Goal: Task Accomplishment & Management: Use online tool/utility

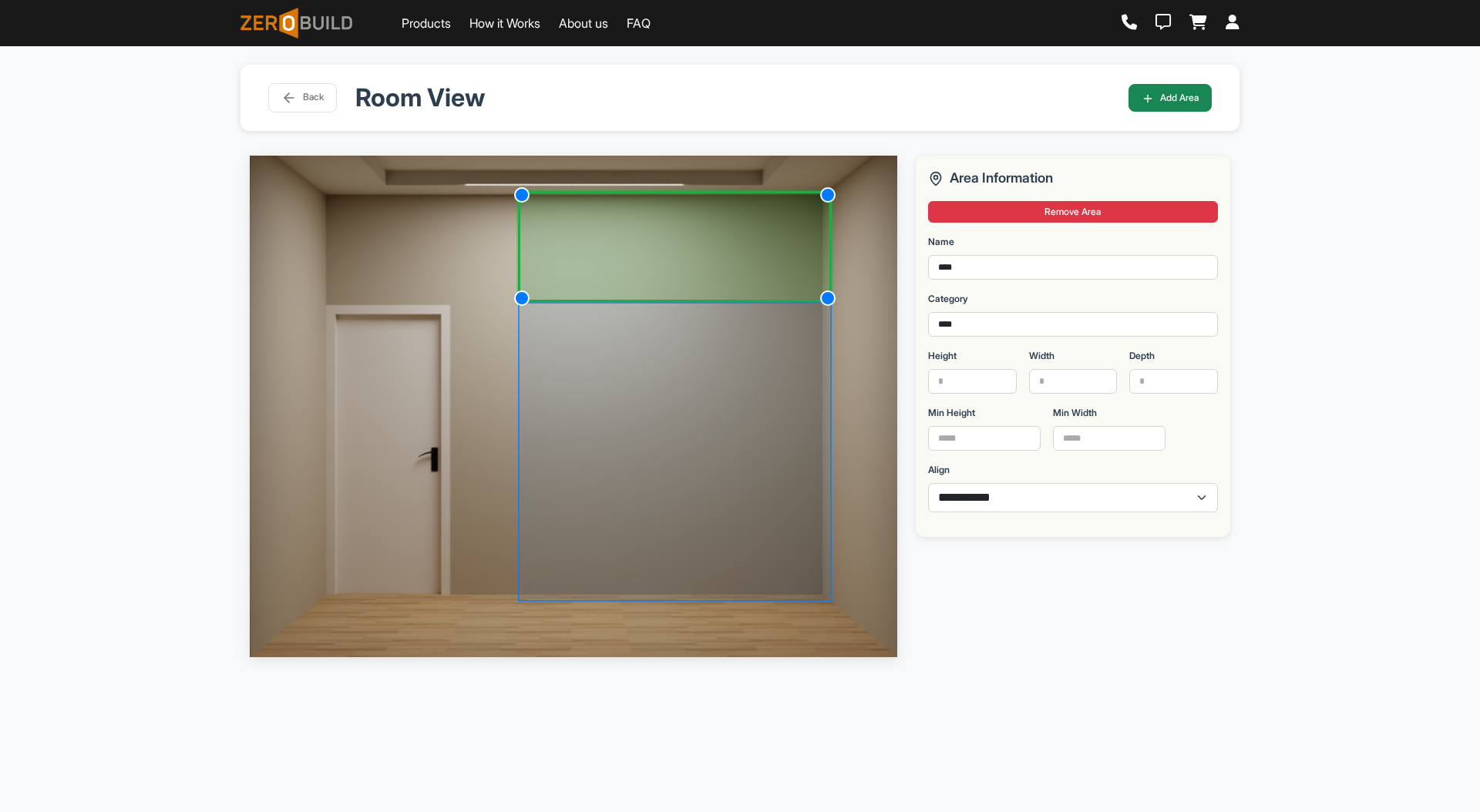
select select "*"
click at [1360, 303] on div "**********" at bounding box center [740, 452] width 1480 height 812
click at [1429, 351] on div "**********" at bounding box center [740, 452] width 1480 height 812
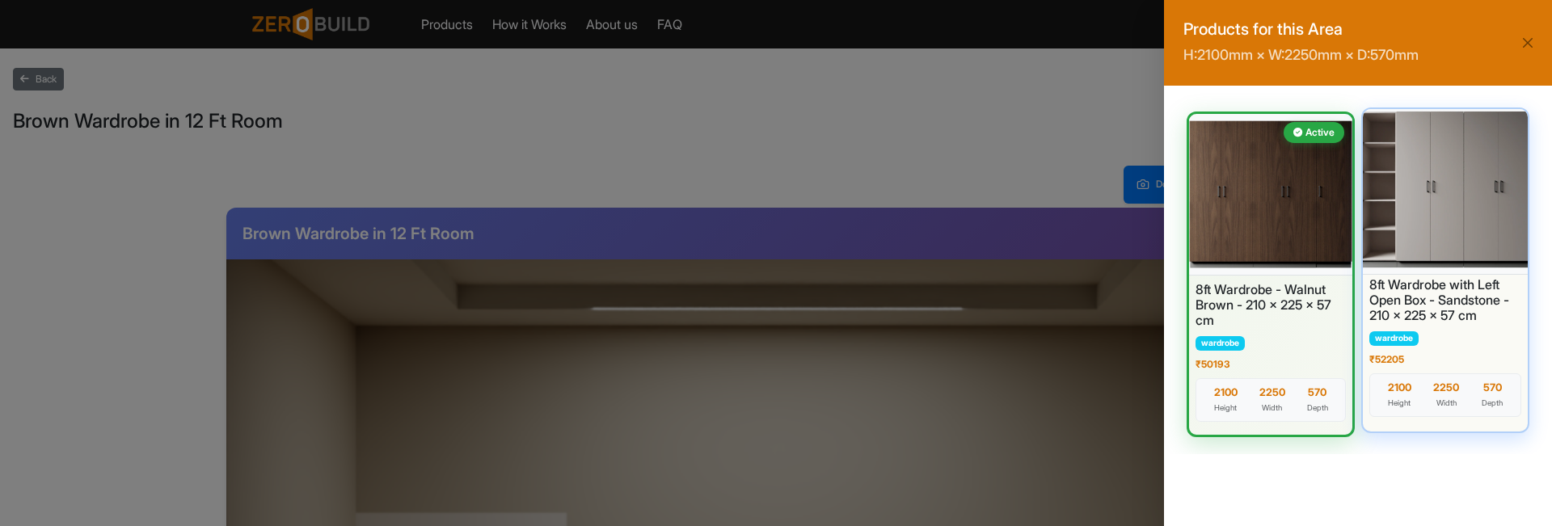
click at [1424, 165] on div at bounding box center [1445, 190] width 173 height 170
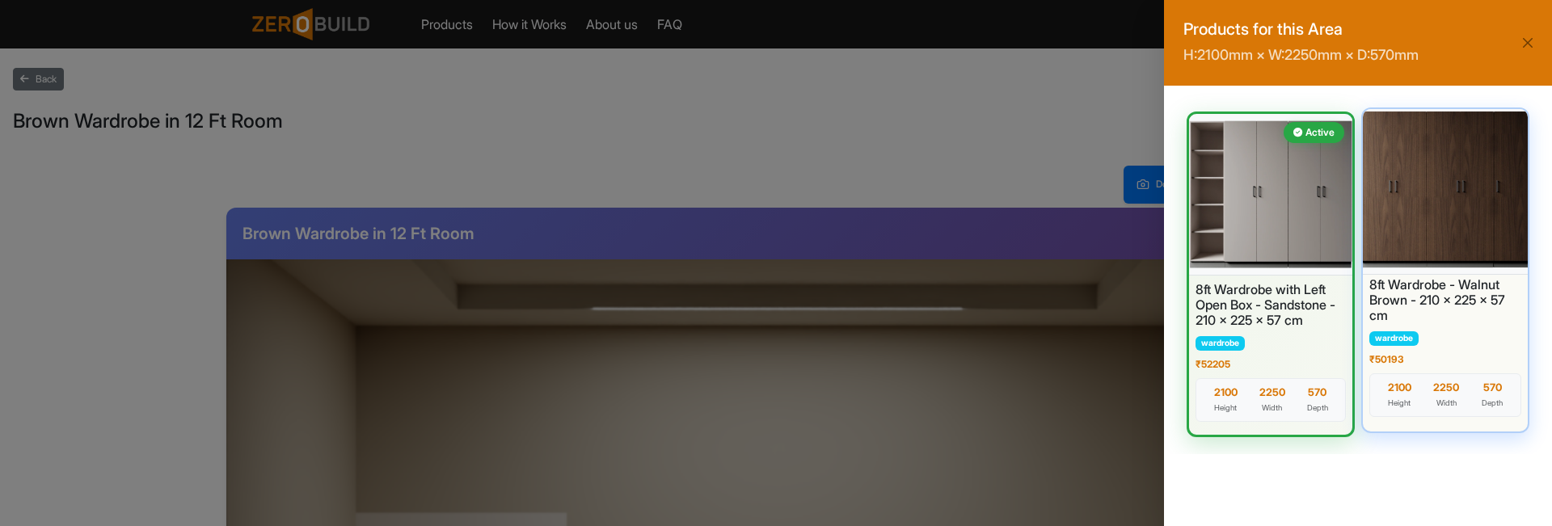
click at [1451, 203] on div at bounding box center [1445, 190] width 173 height 170
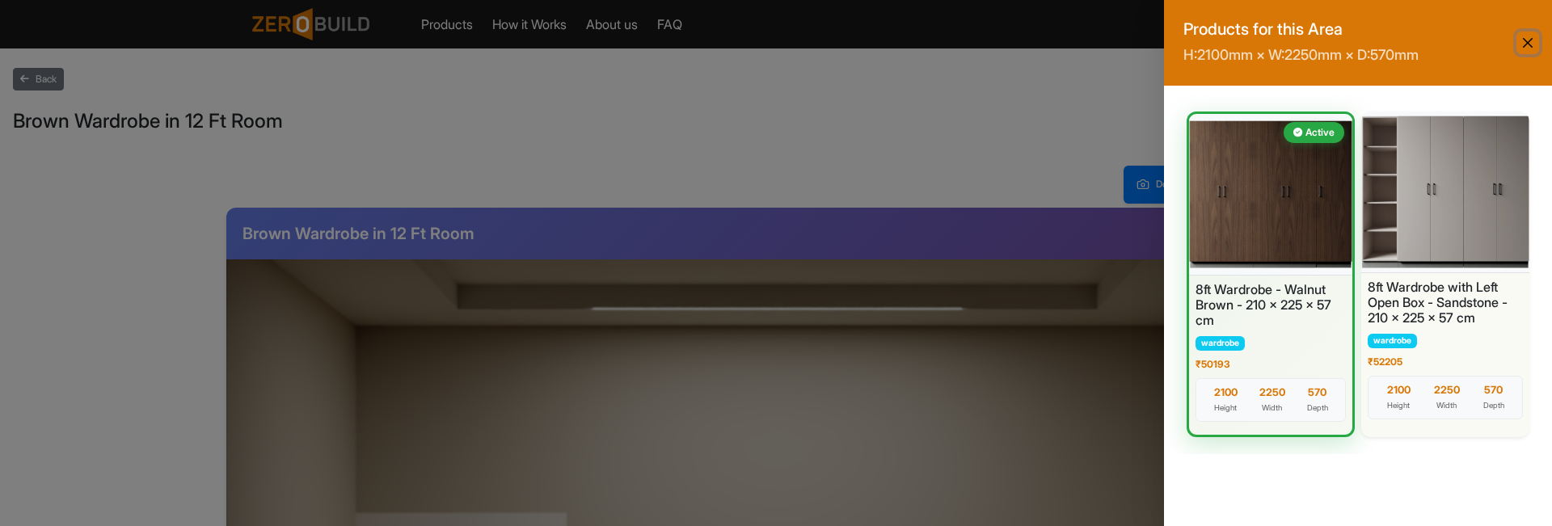
click at [1525, 36] on button "Close" at bounding box center [1527, 43] width 23 height 23
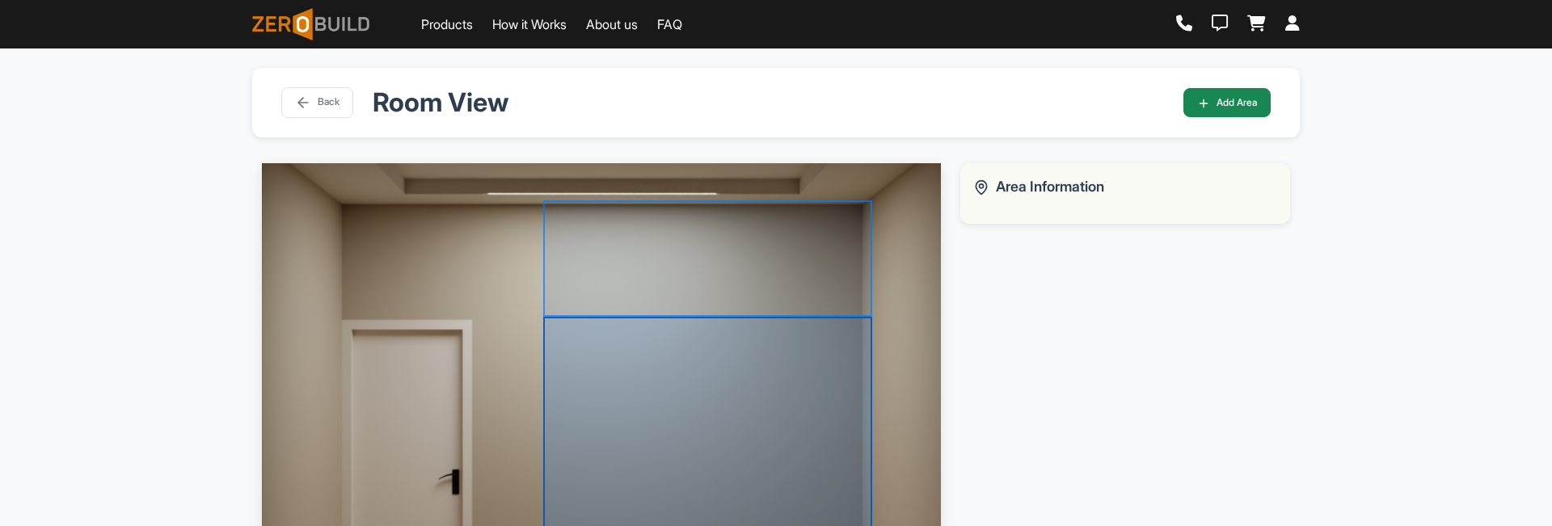
click at [782, 482] on div at bounding box center [707, 474] width 329 height 314
select select "*"
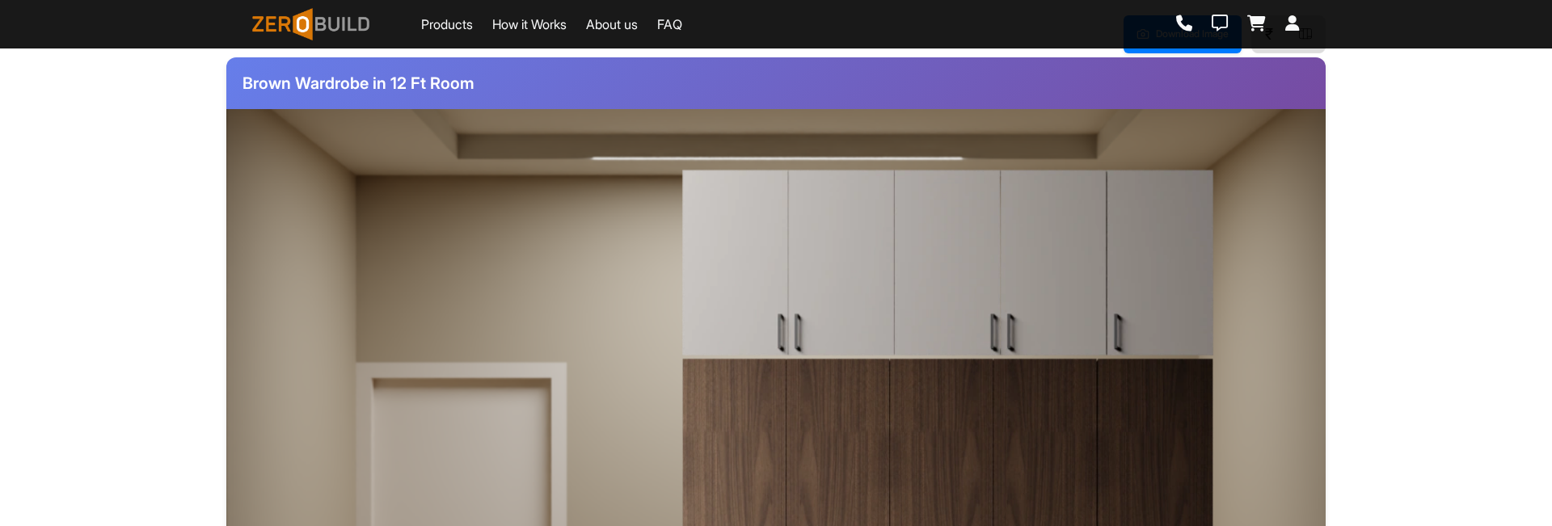
scroll to position [226, 0]
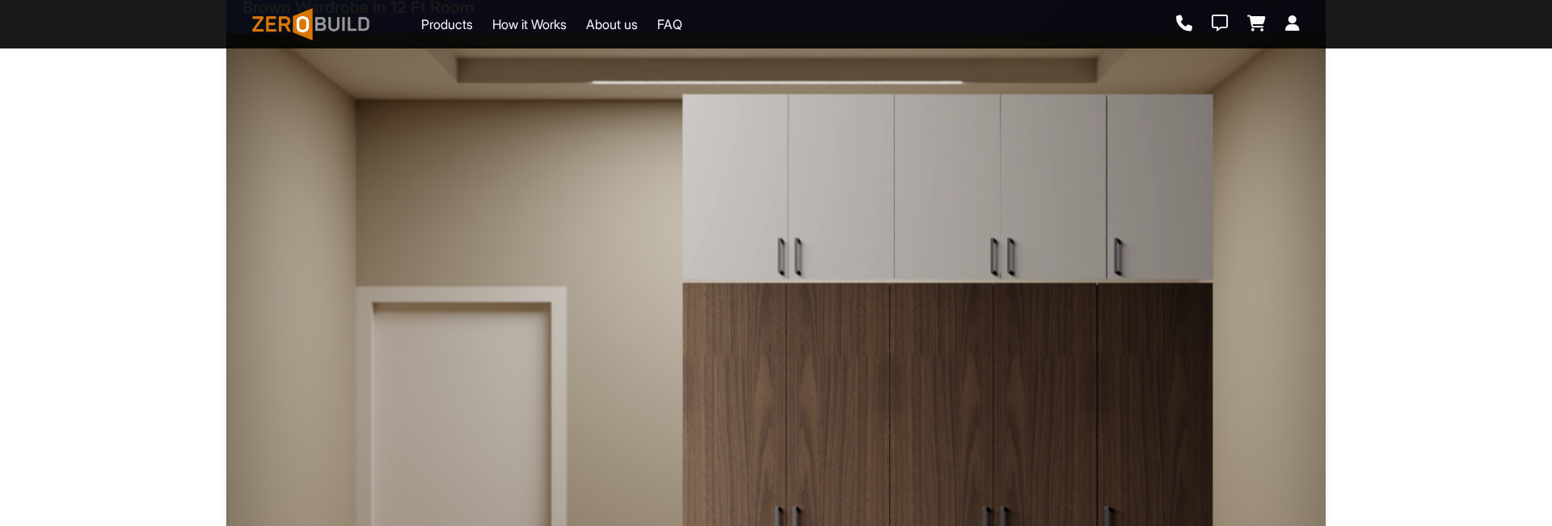
click at [952, 408] on img at bounding box center [947, 535] width 533 height 509
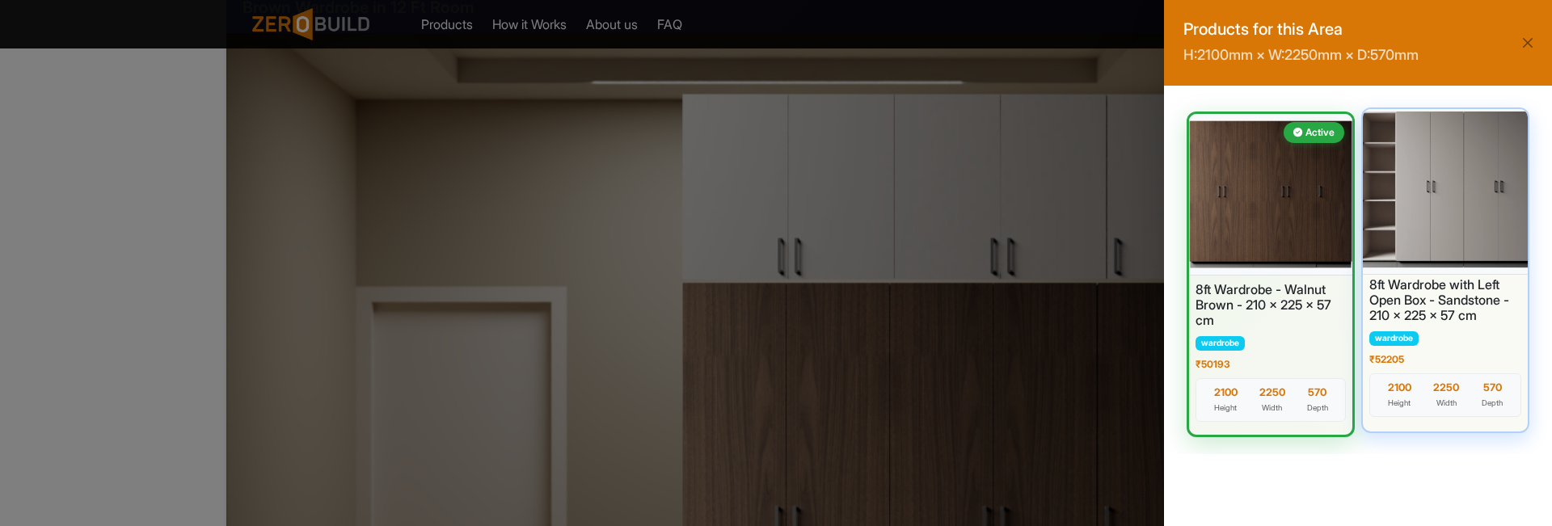
click at [1486, 216] on div at bounding box center [1445, 190] width 173 height 170
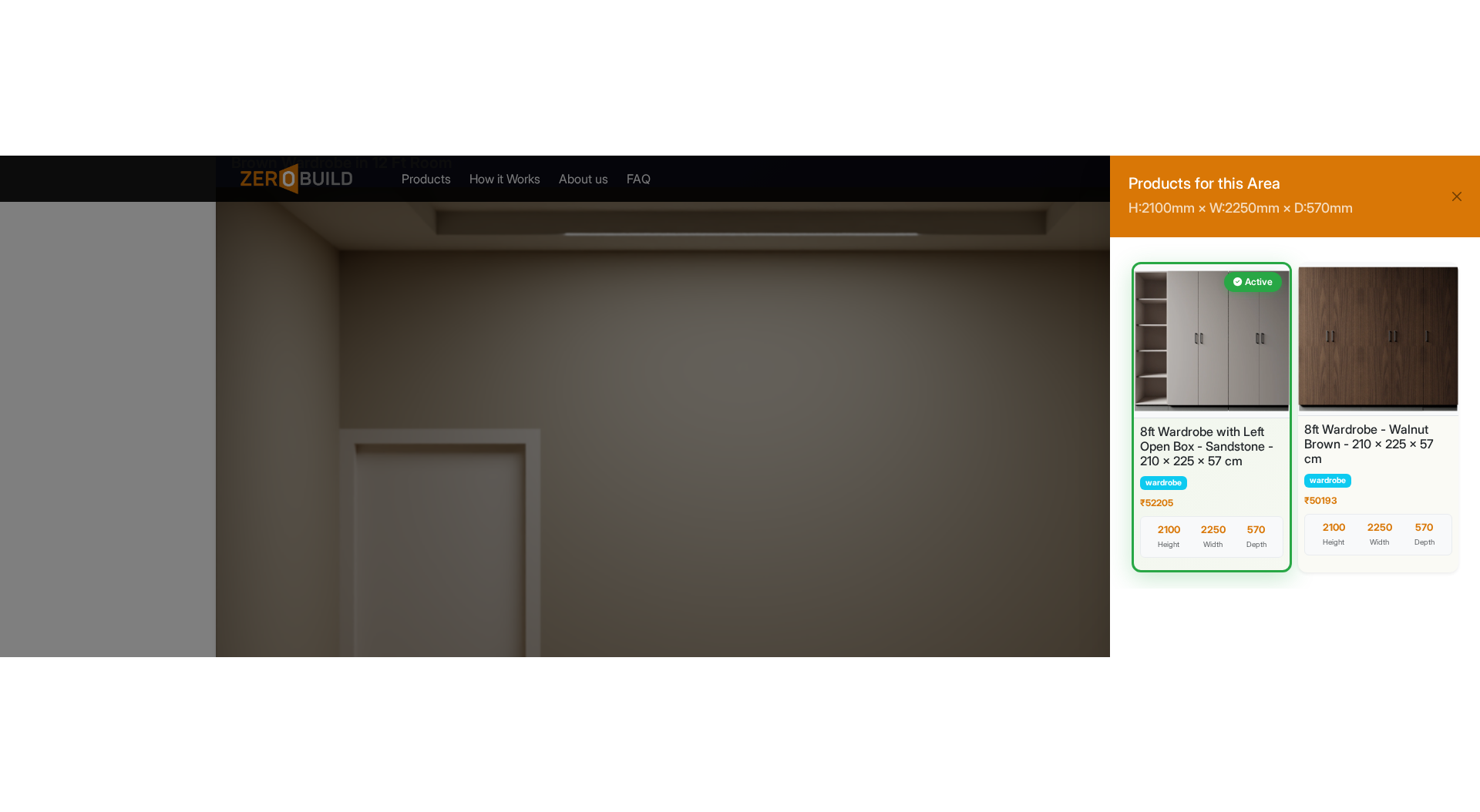
scroll to position [0, 0]
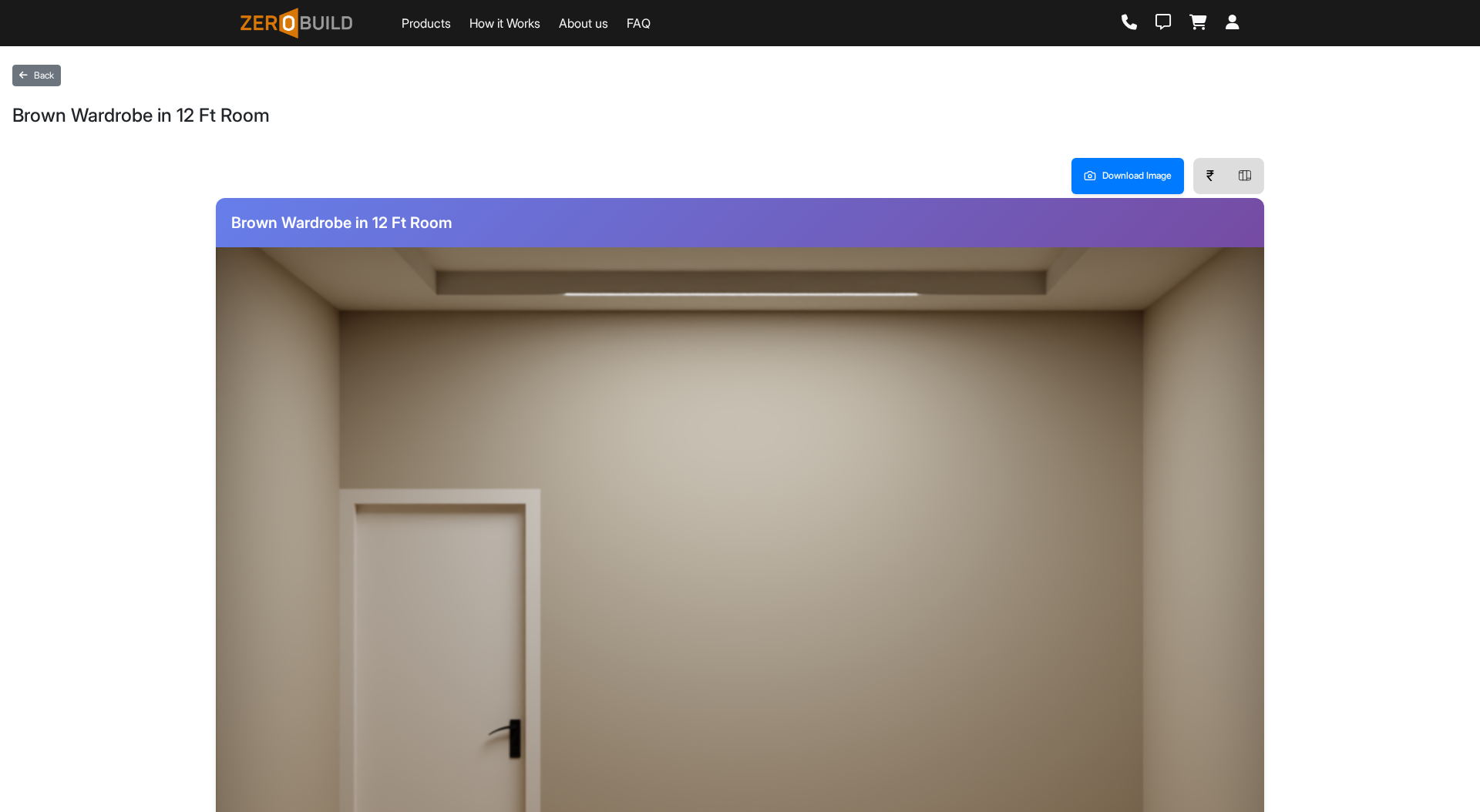
click at [286, 253] on img at bounding box center [739, 652] width 1048 height 811
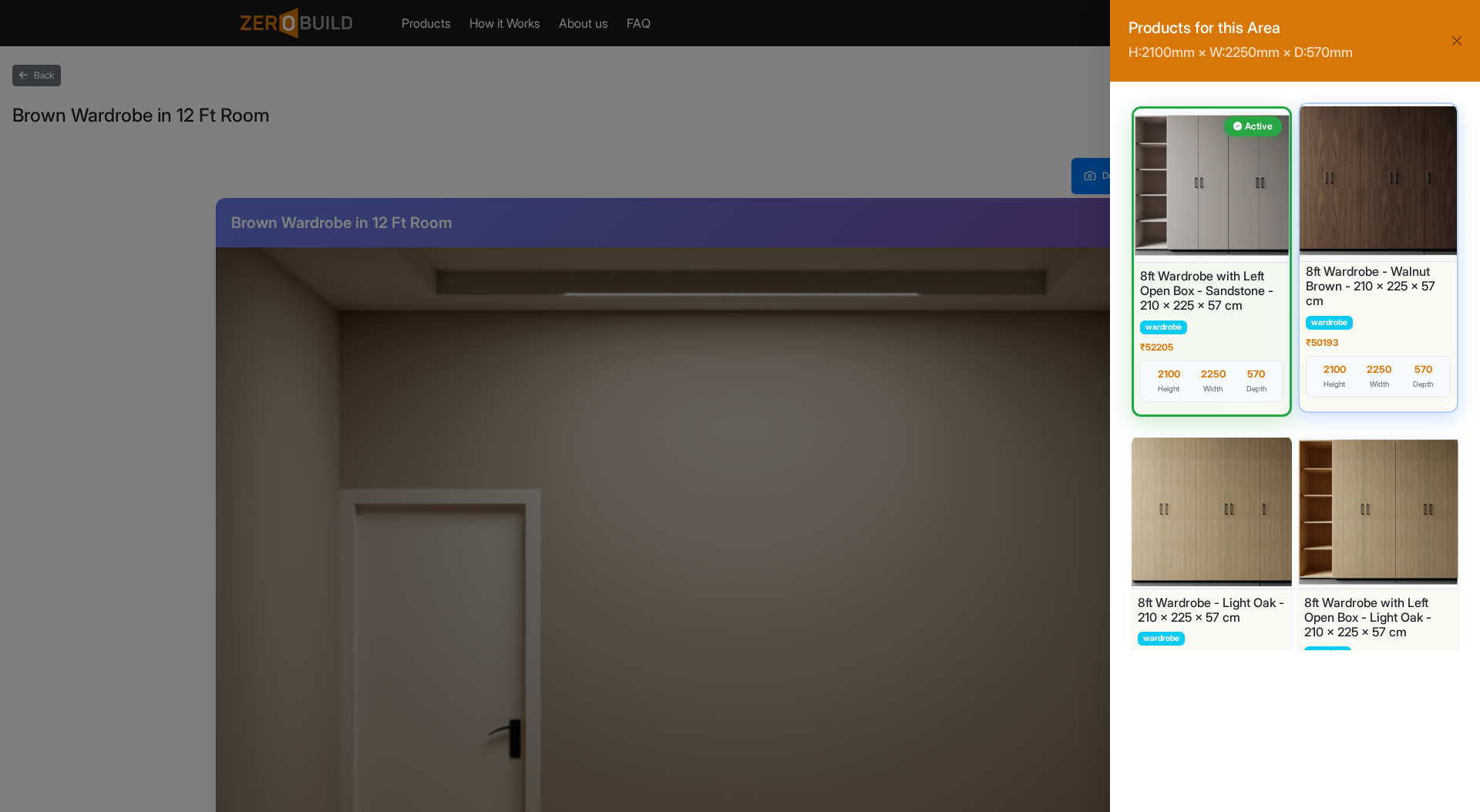
click at [1390, 171] on div at bounding box center [1378, 181] width 165 height 162
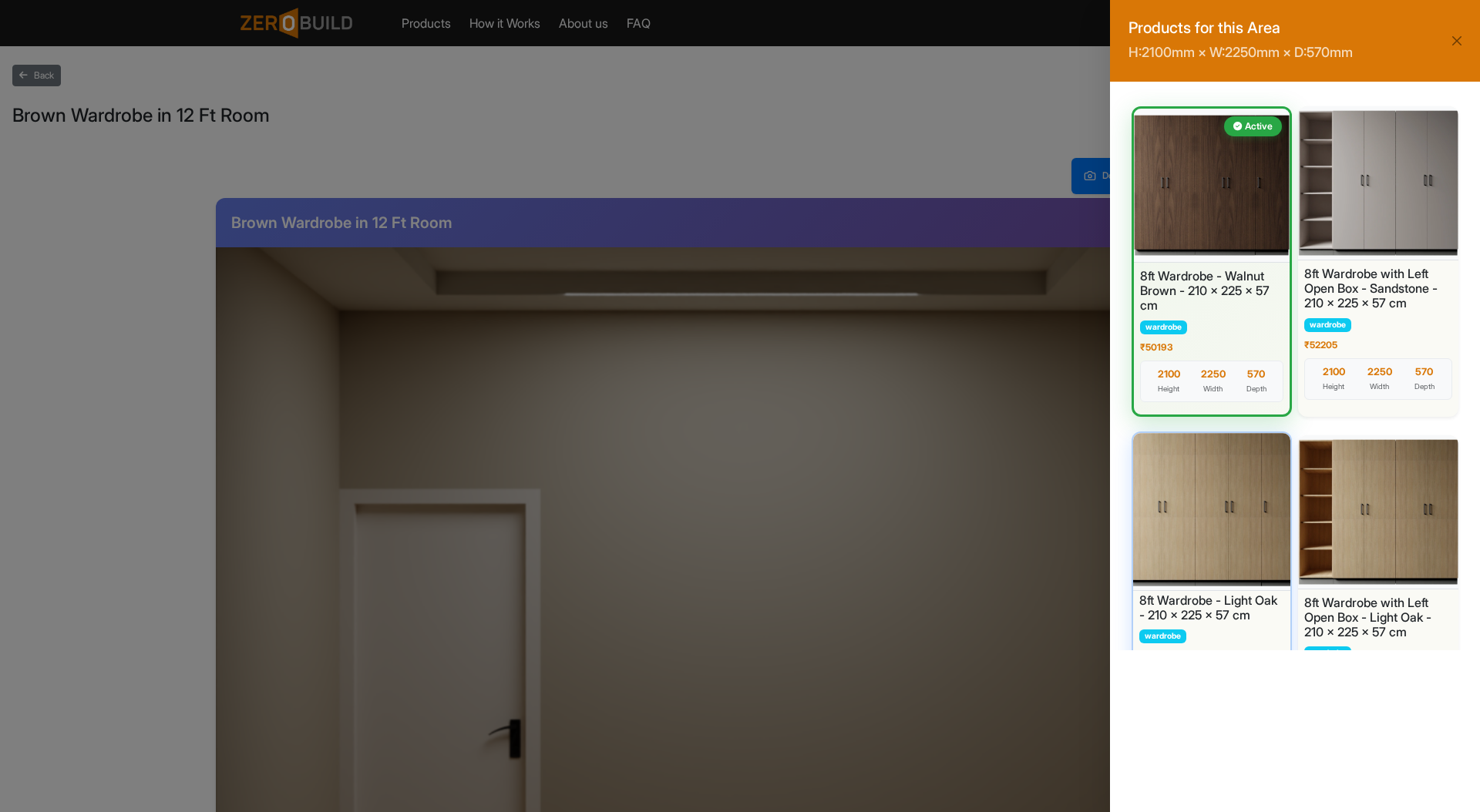
click at [1221, 528] on div at bounding box center [1211, 510] width 165 height 162
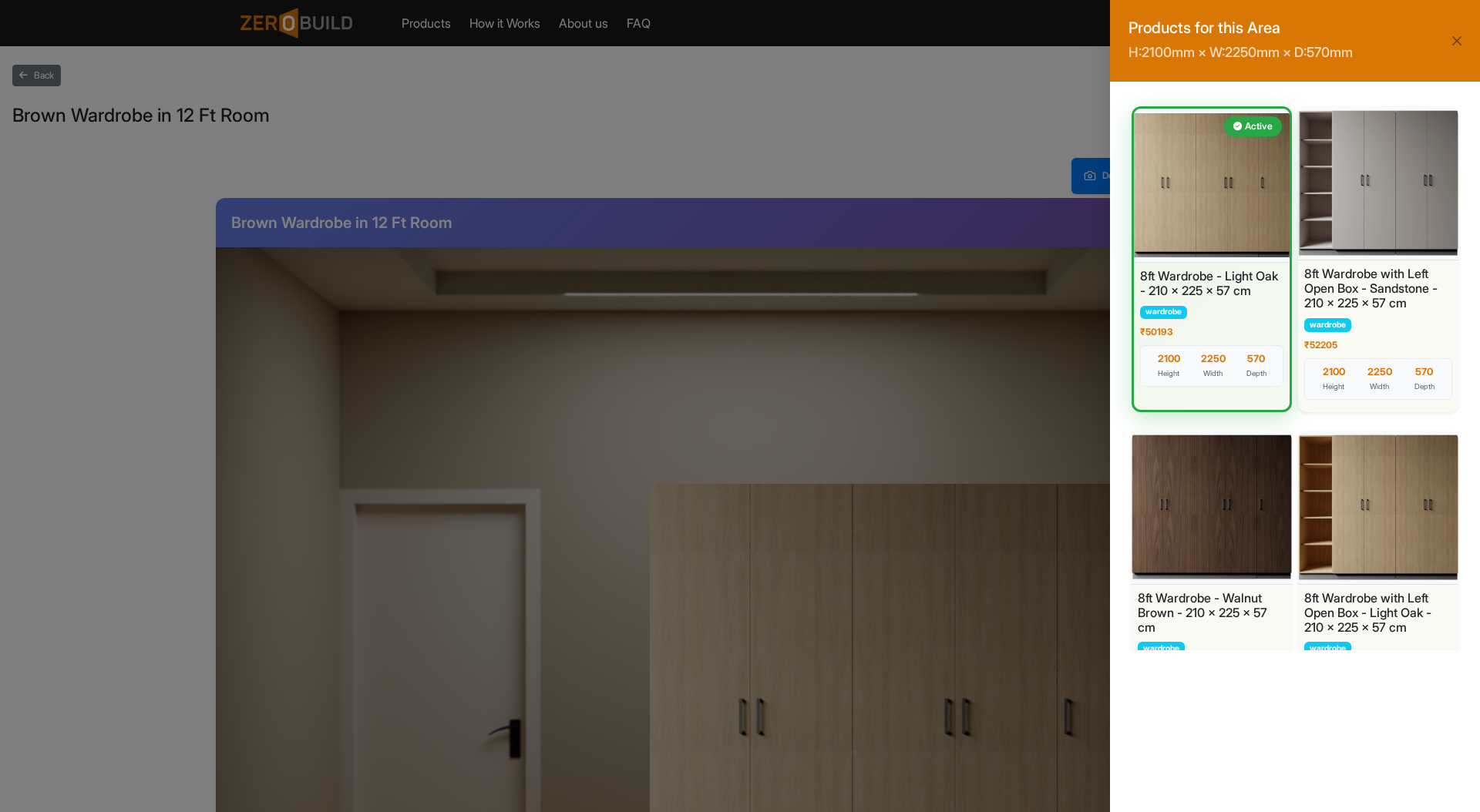
click at [948, 372] on div "Products for this Area H: 2100 mm × W: 2250 mm × D: 570 mm Active 8ft Wardrobe …" at bounding box center [740, 406] width 1480 height 812
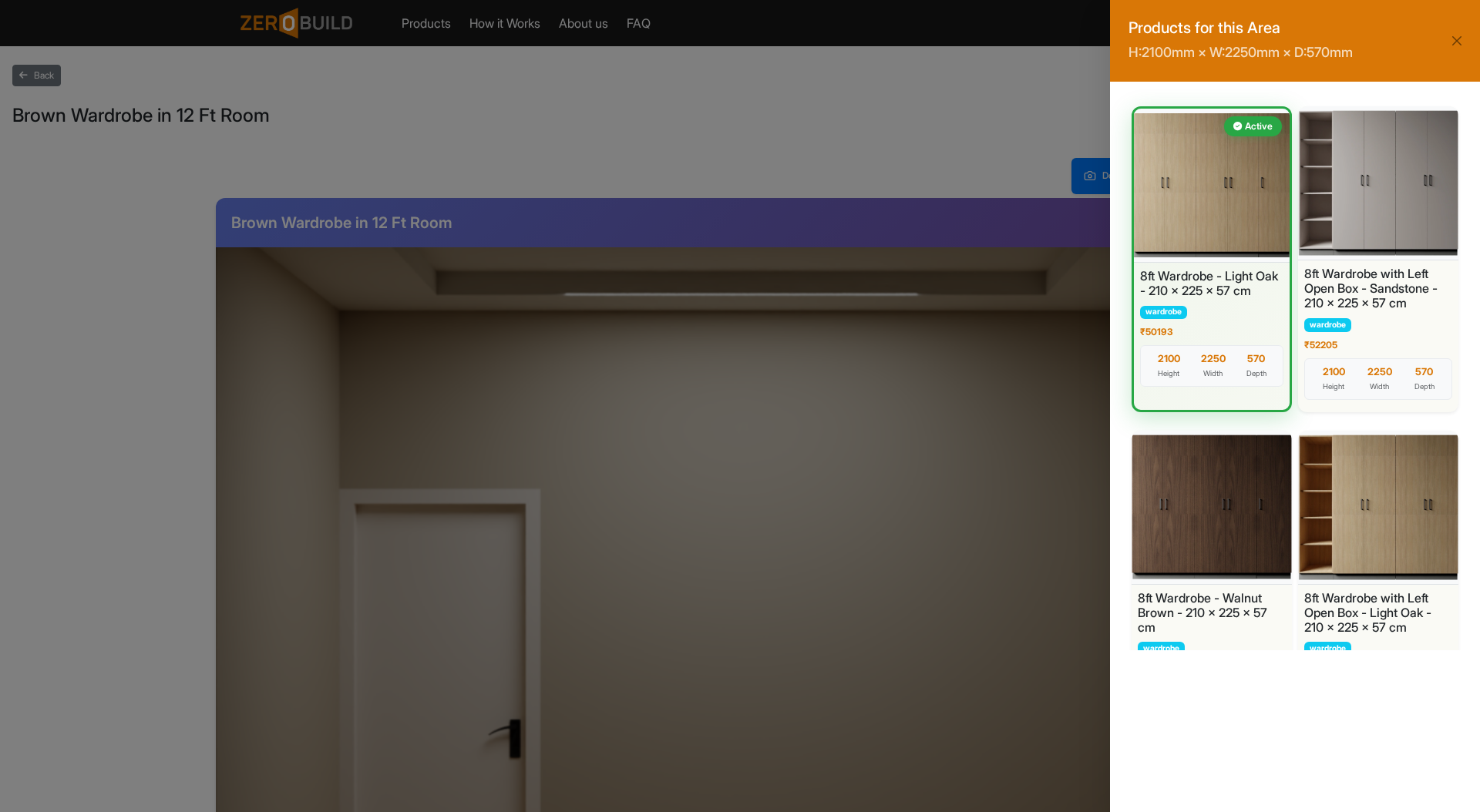
click at [400, 304] on div "Products for this Area H: 2100 mm × W: 2250 mm × D: 570 mm Active 8ft Wardrobe …" at bounding box center [740, 406] width 1480 height 812
click at [1460, 30] on button "Close" at bounding box center [1456, 41] width 22 height 22
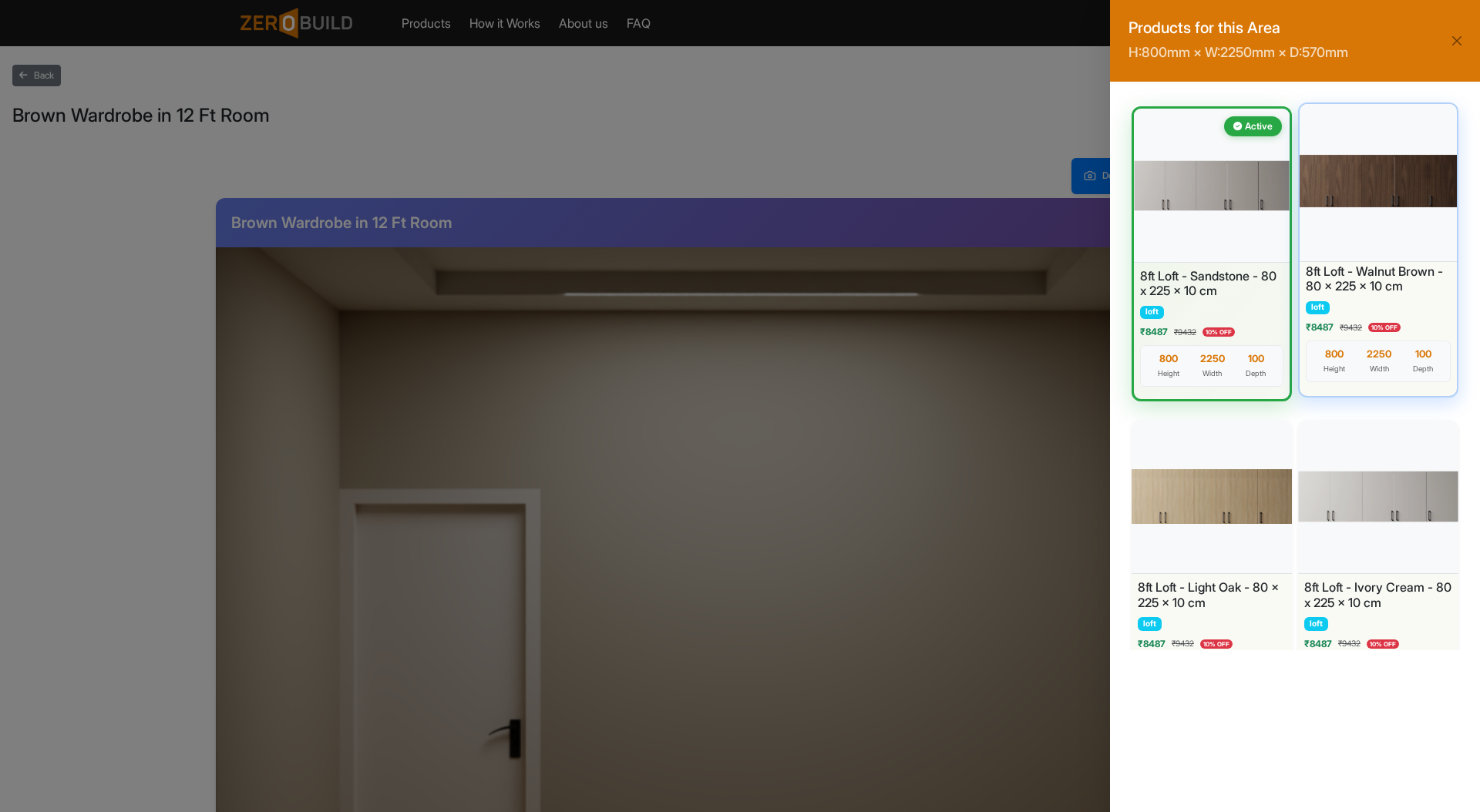
click at [1374, 183] on div at bounding box center [1378, 181] width 165 height 162
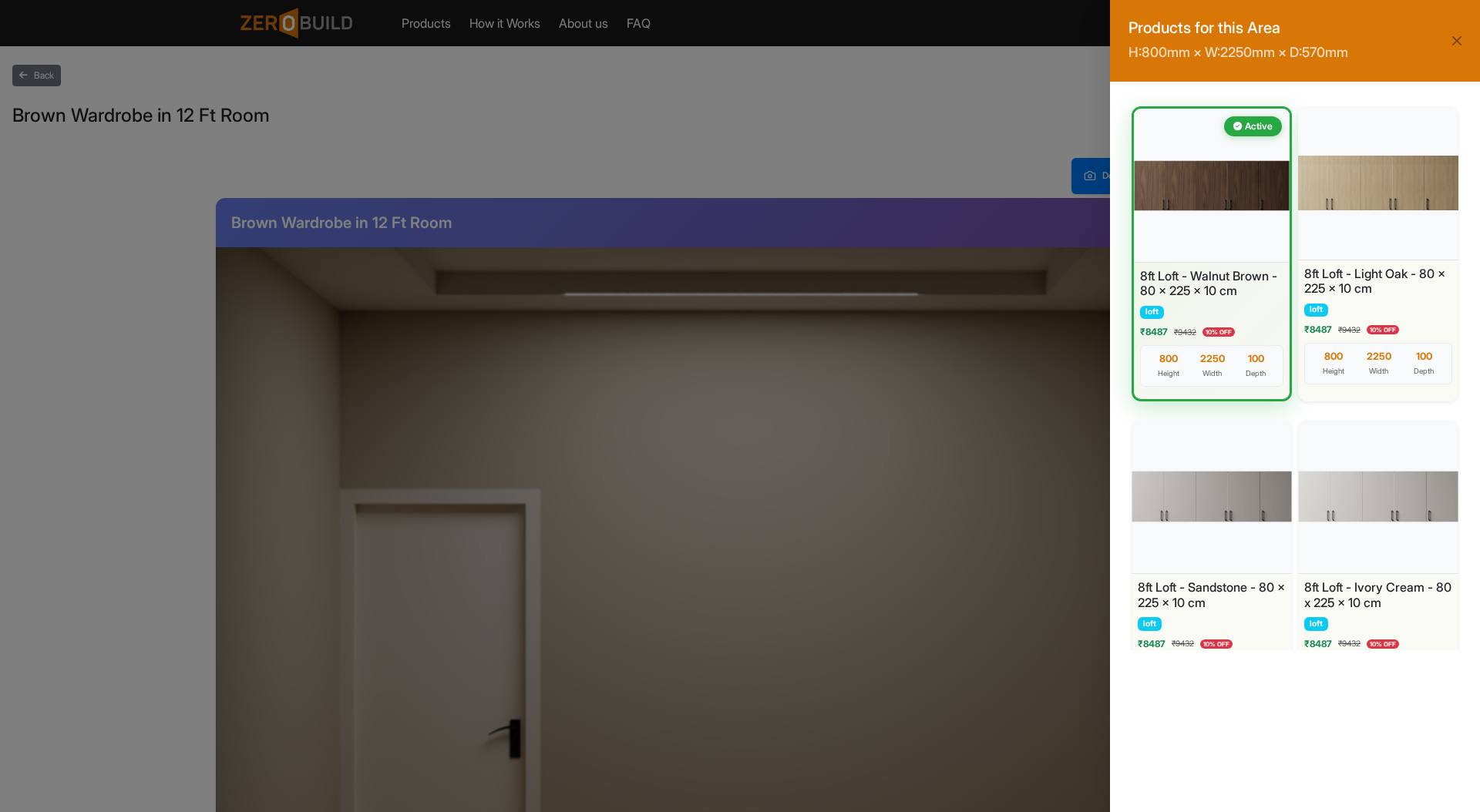
click at [251, 307] on div "Products for this Area H: 800 mm × W: 2250 mm × D: 570 mm Active 8ft Loft - Wal…" at bounding box center [740, 406] width 1480 height 812
click at [1452, 36] on button "Close" at bounding box center [1456, 41] width 22 height 22
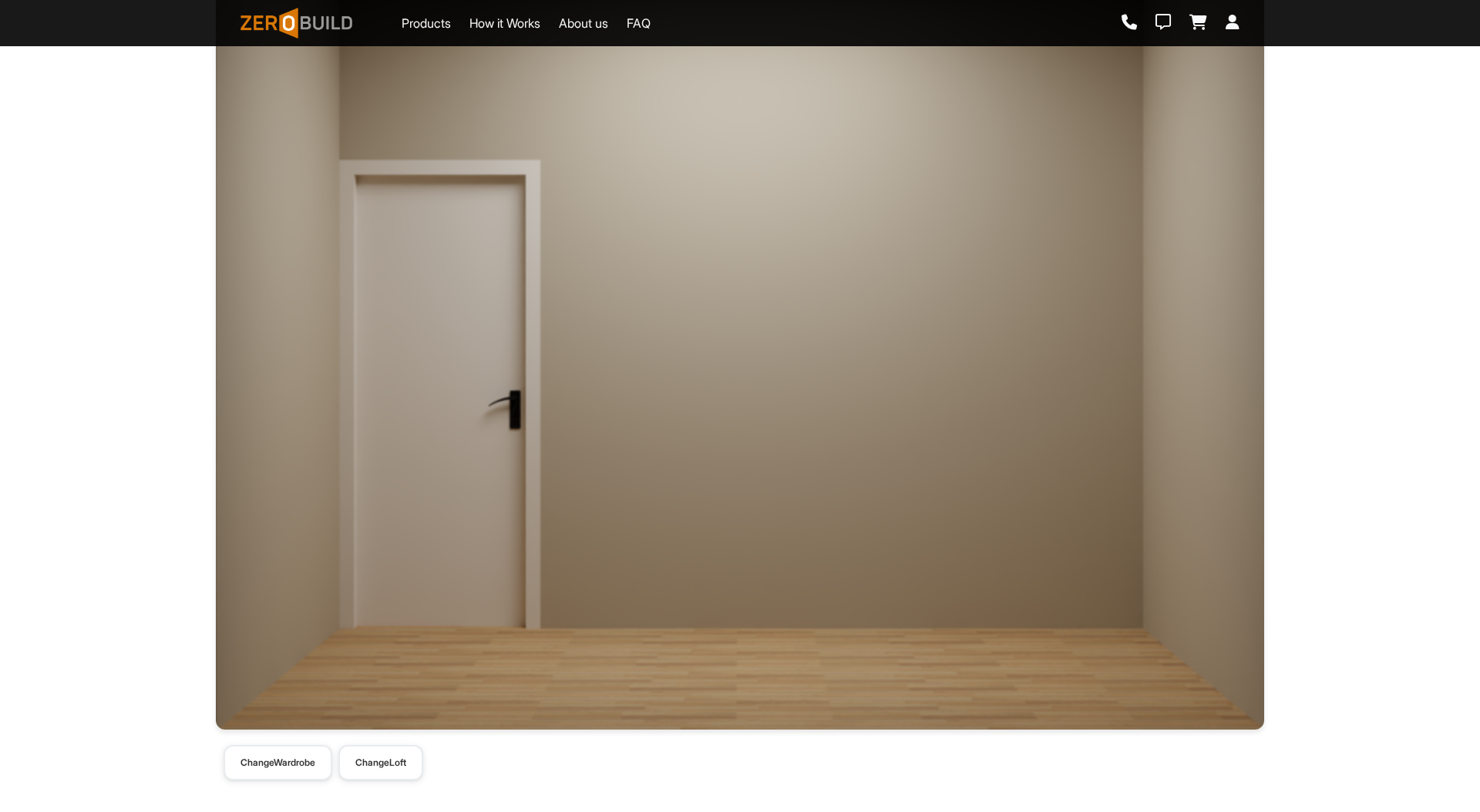
scroll to position [332, 0]
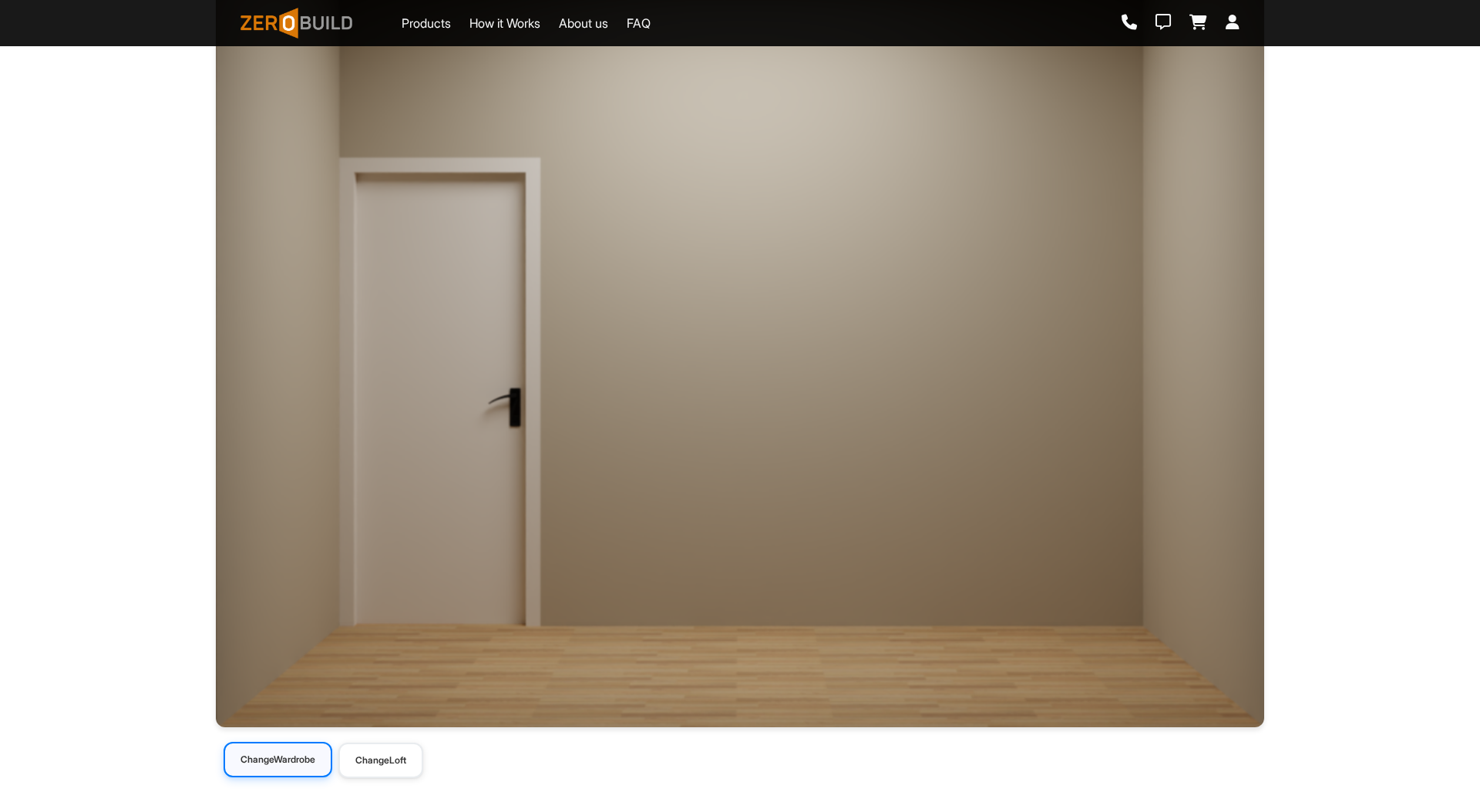
click at [305, 768] on button "Change Wardrobe" at bounding box center [278, 759] width 109 height 35
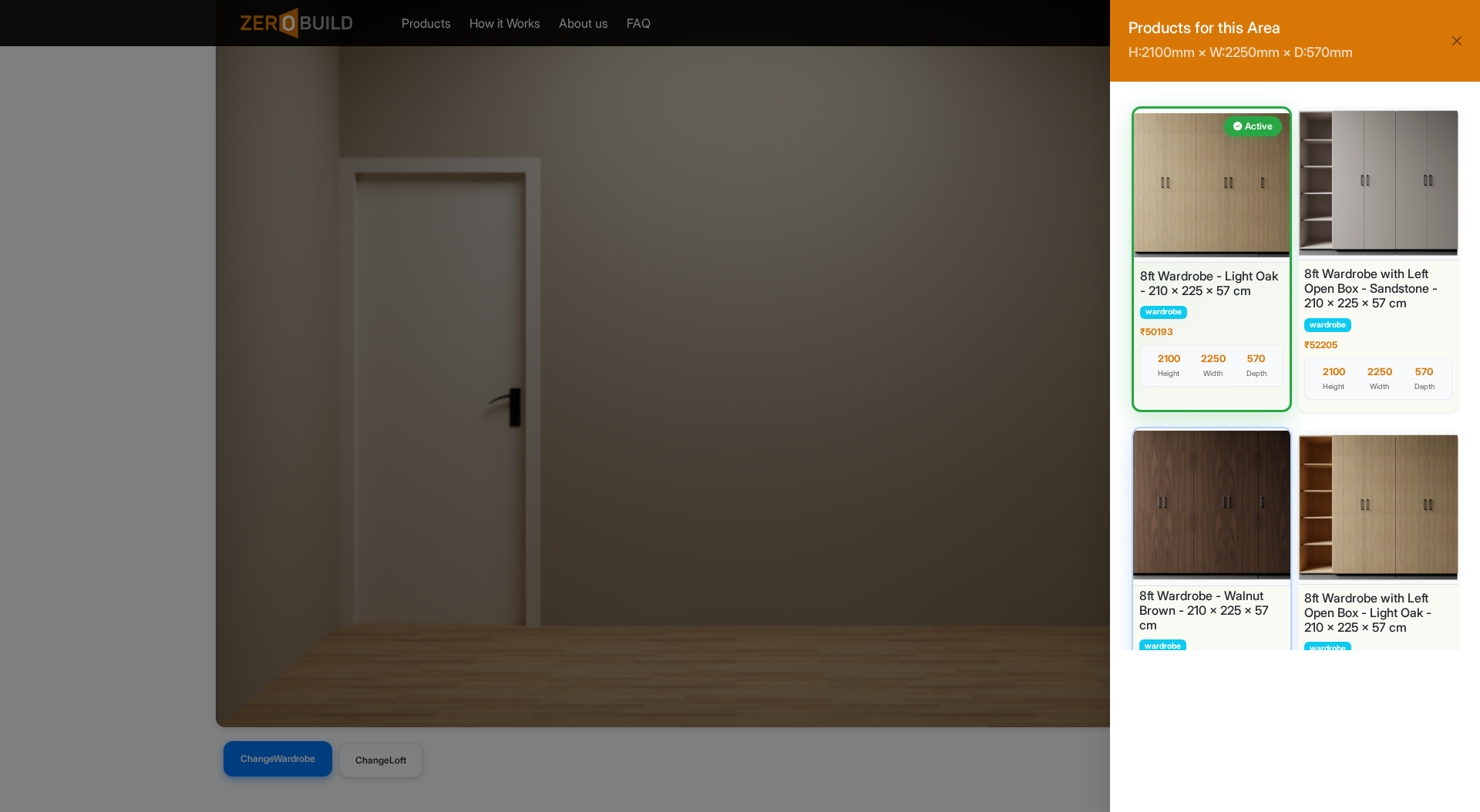
click at [1238, 536] on div at bounding box center [1211, 505] width 165 height 162
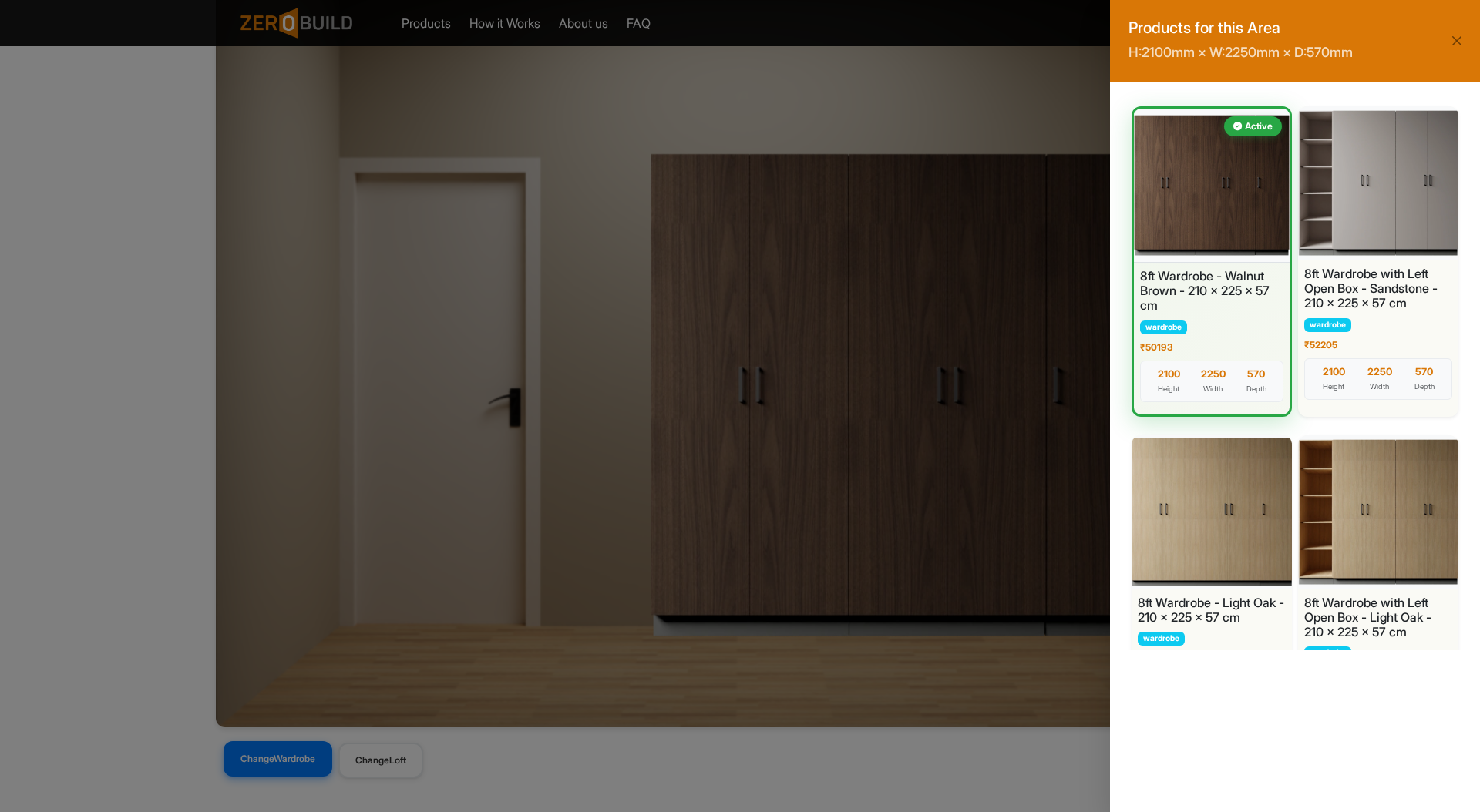
scroll to position [0, 0]
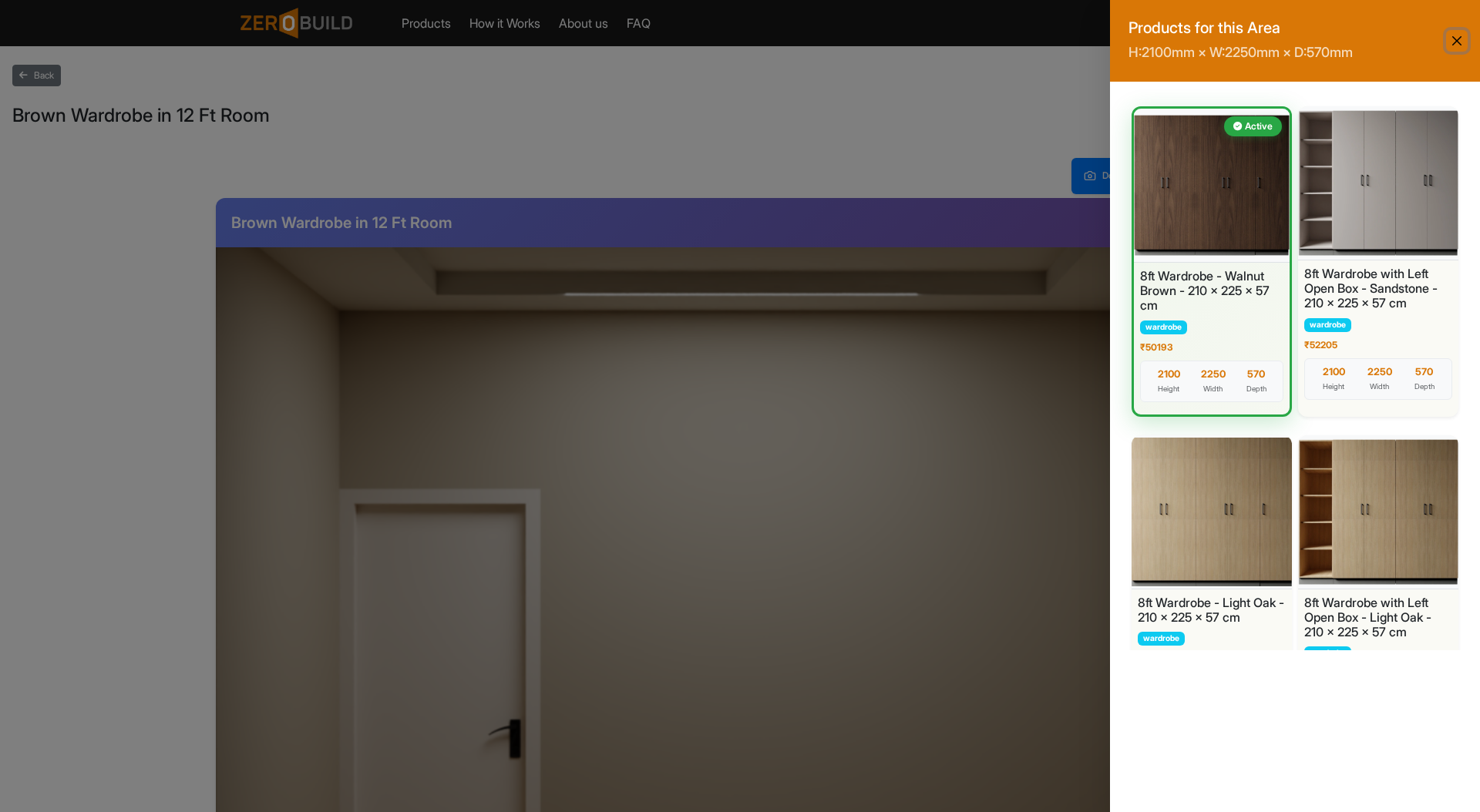
click at [1463, 37] on button "Close" at bounding box center [1456, 41] width 22 height 22
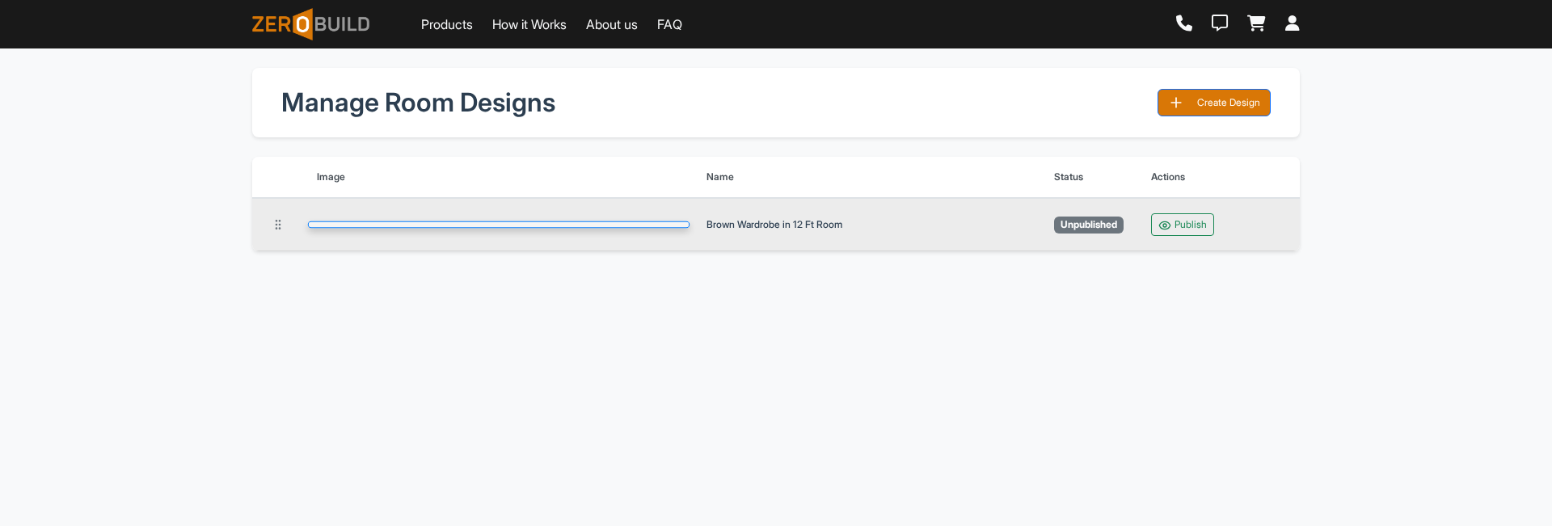
click at [415, 228] on img at bounding box center [499, 224] width 382 height 6
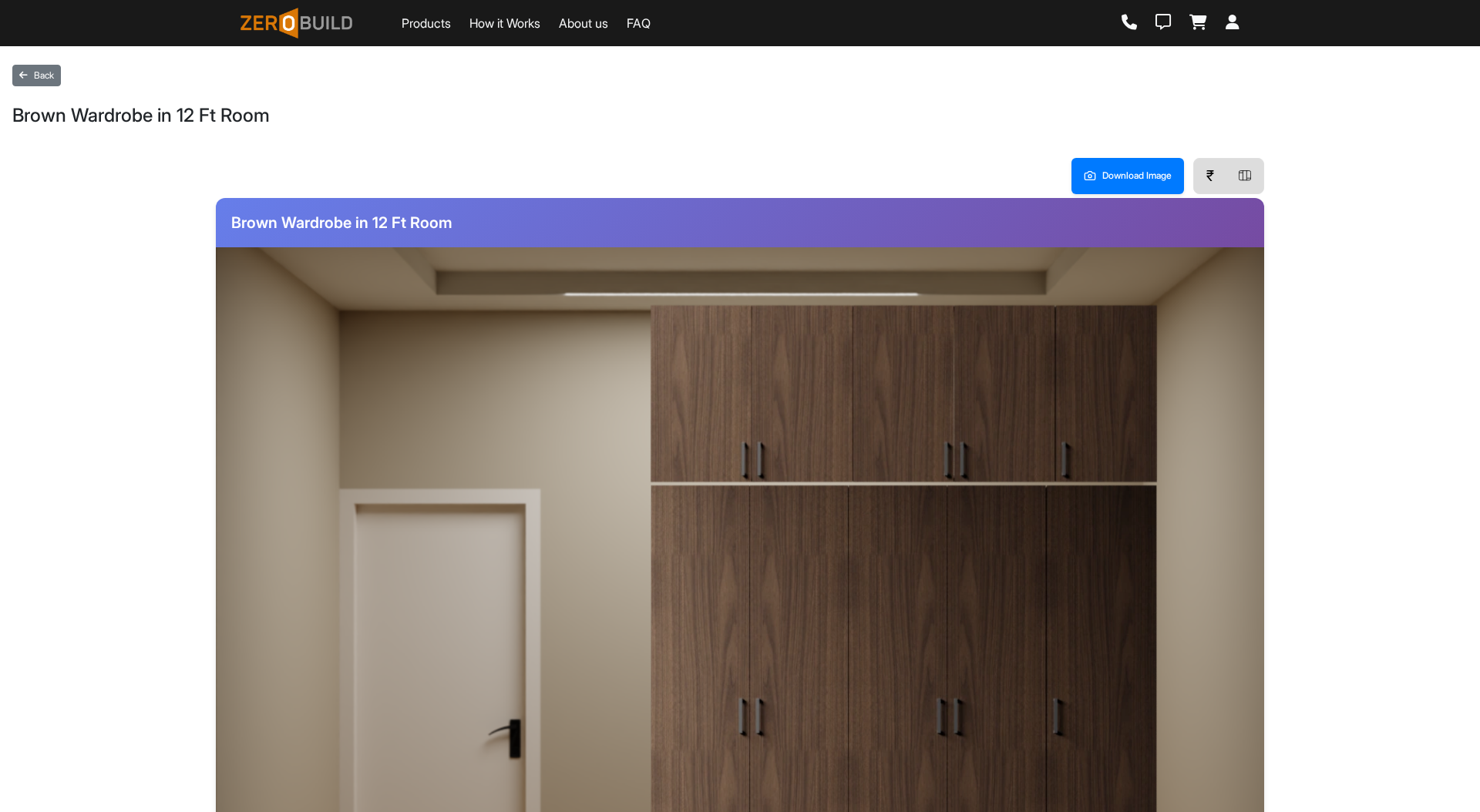
click at [832, 383] on img at bounding box center [903, 393] width 508 height 179
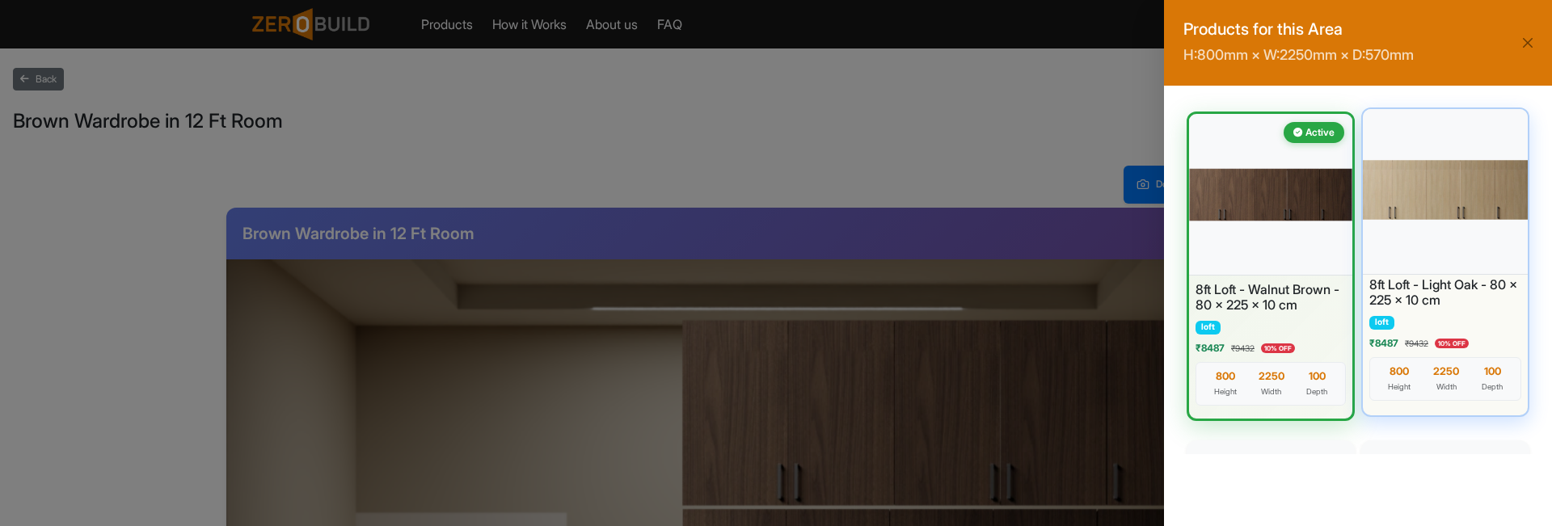
click at [1473, 194] on div at bounding box center [1445, 190] width 173 height 170
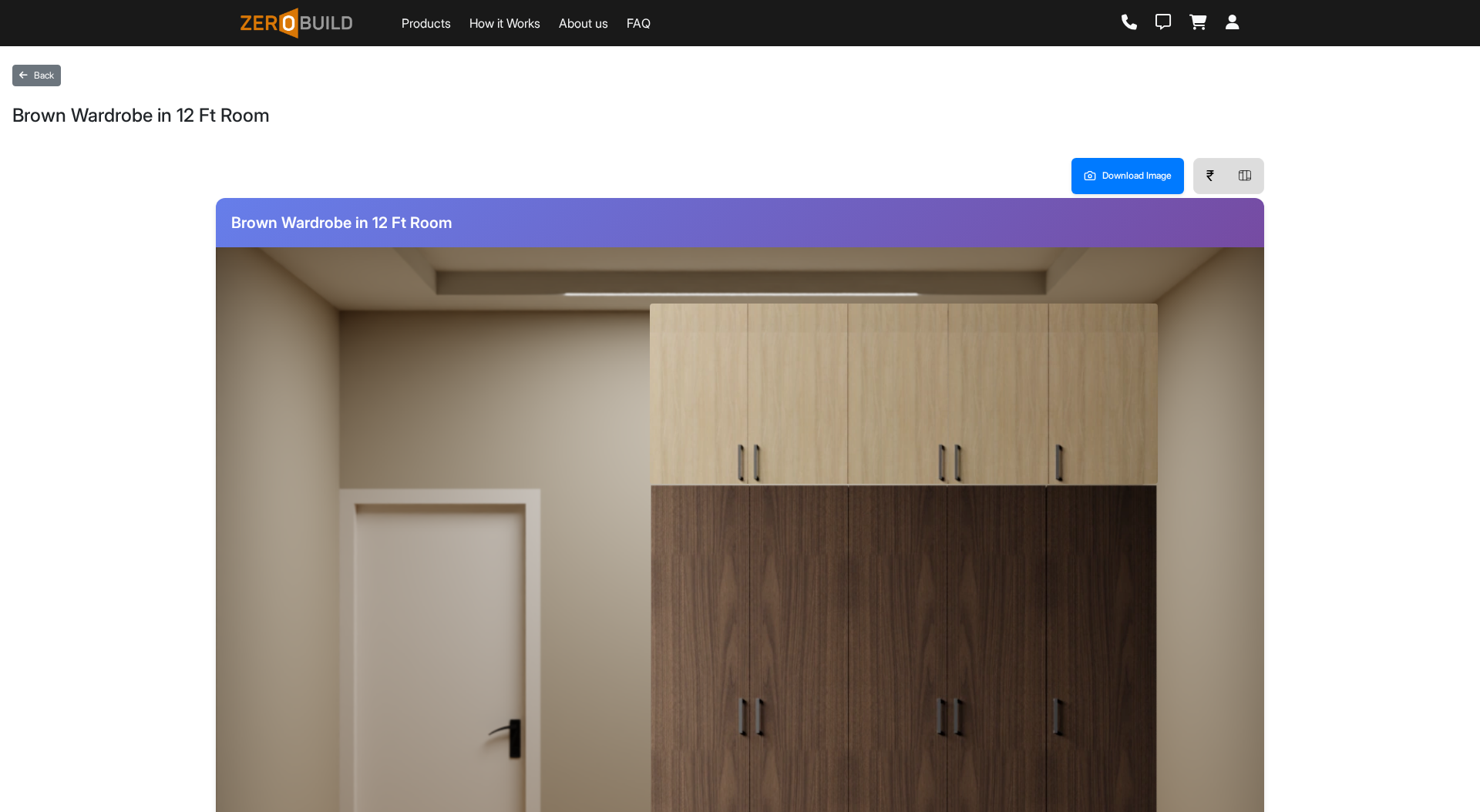
click at [986, 584] on img at bounding box center [903, 726] width 508 height 485
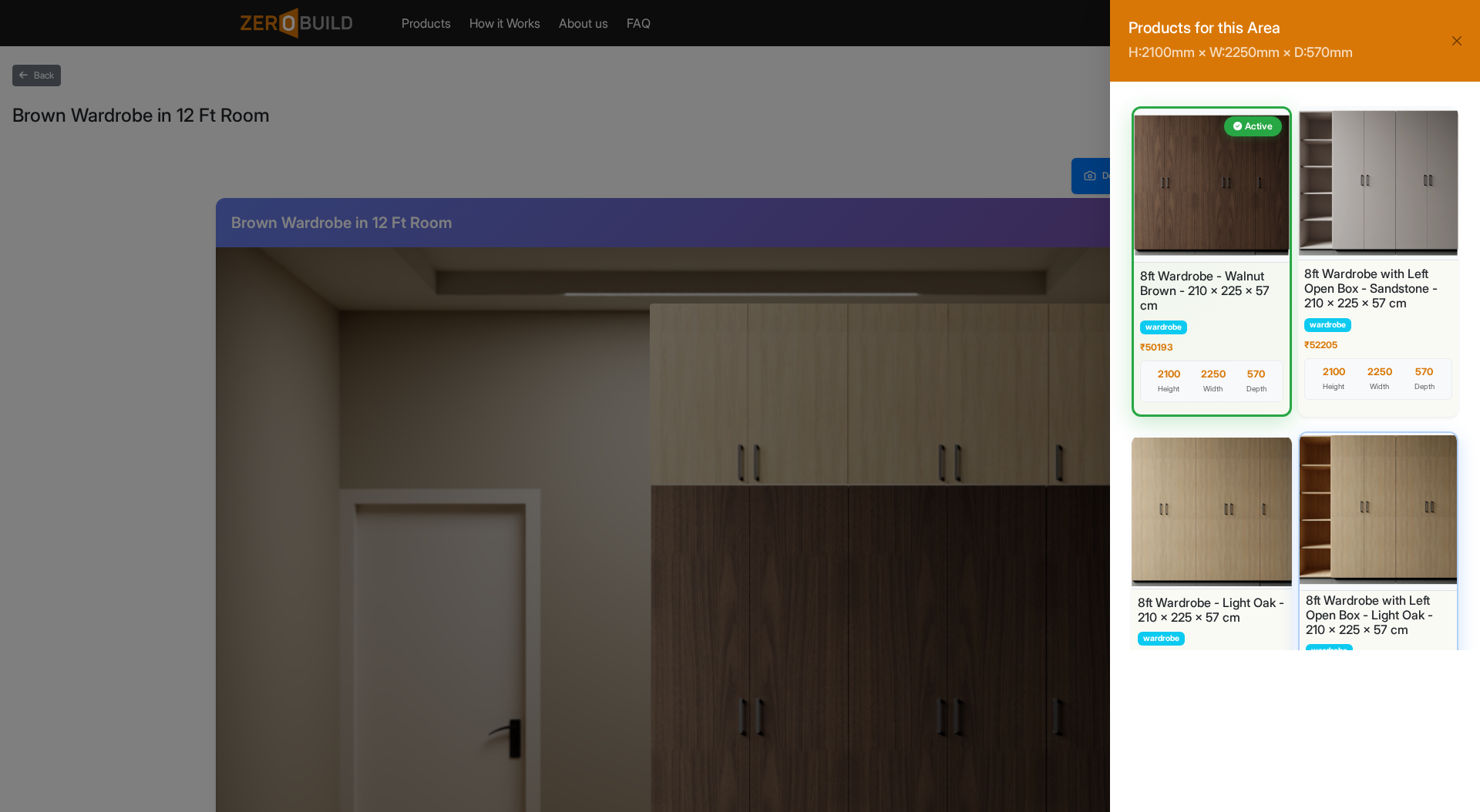
click at [1376, 501] on div at bounding box center [1378, 510] width 165 height 162
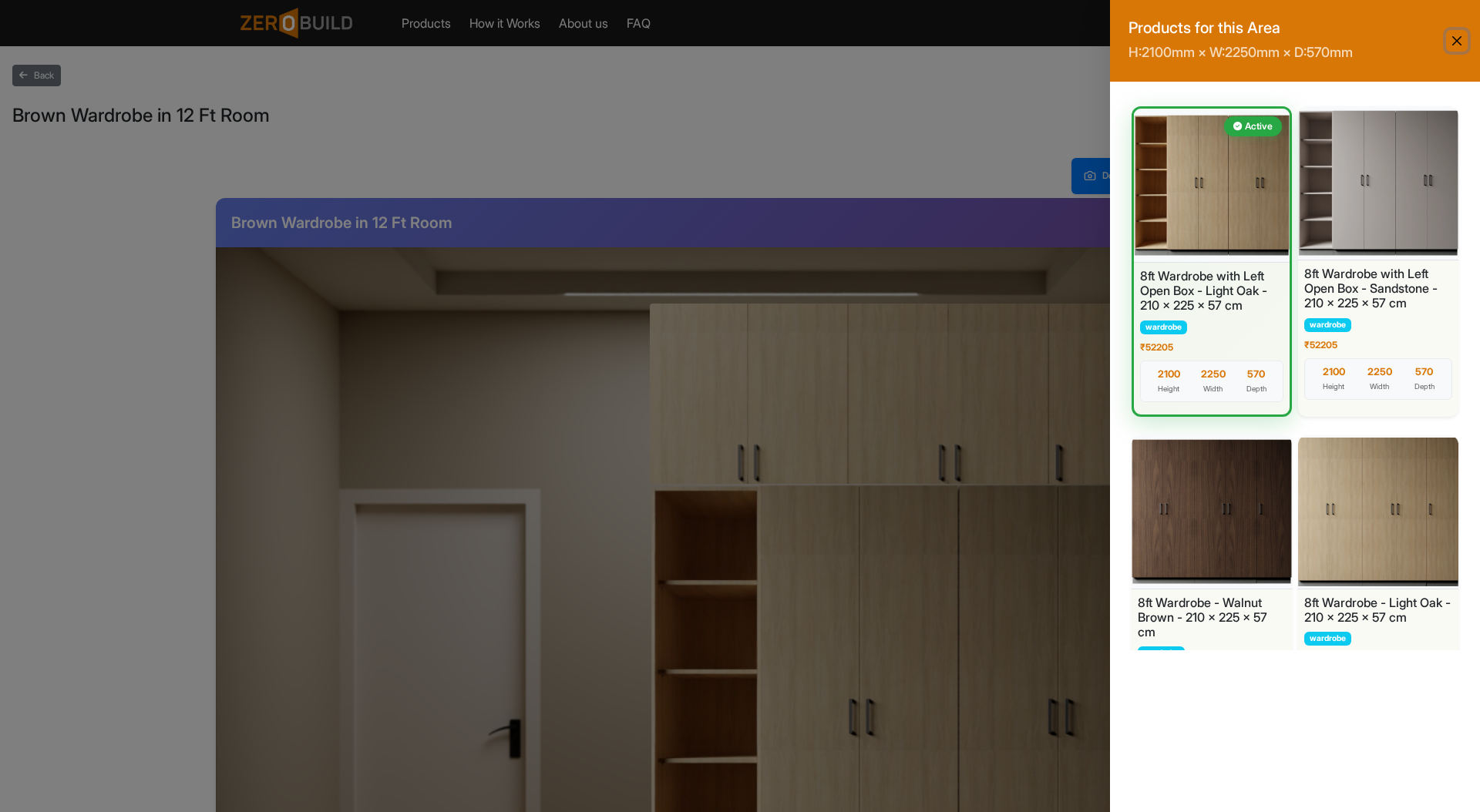
click at [1455, 36] on button "Close" at bounding box center [1456, 41] width 22 height 22
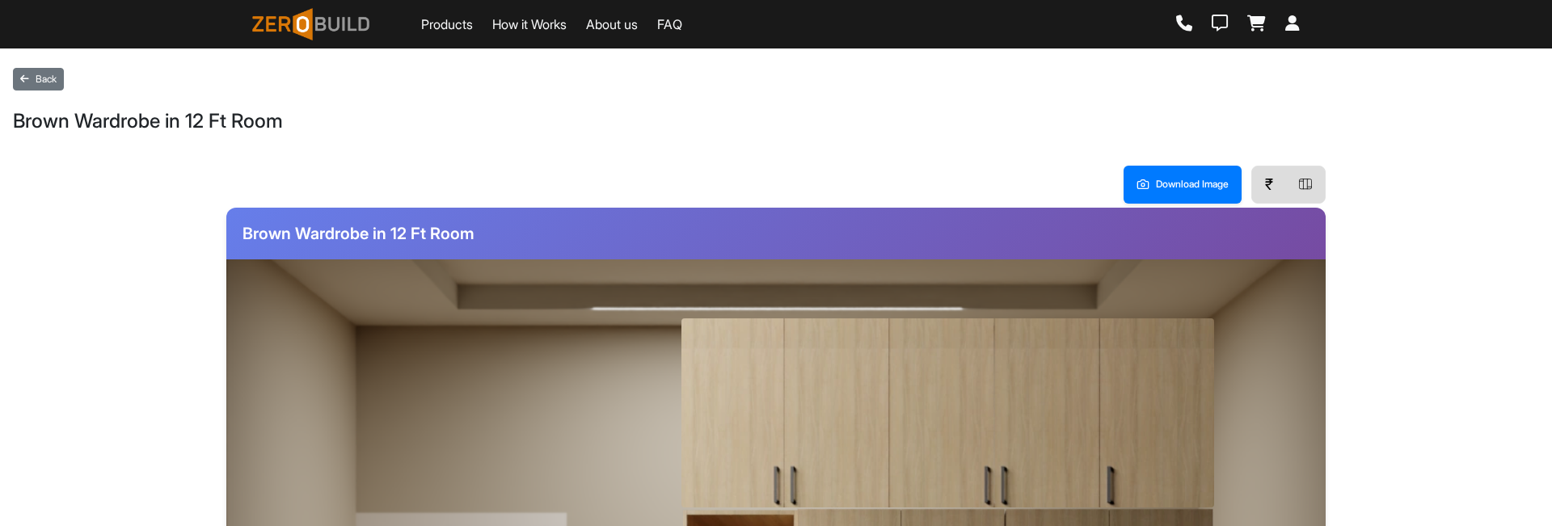
click at [978, 424] on img at bounding box center [947, 412] width 533 height 188
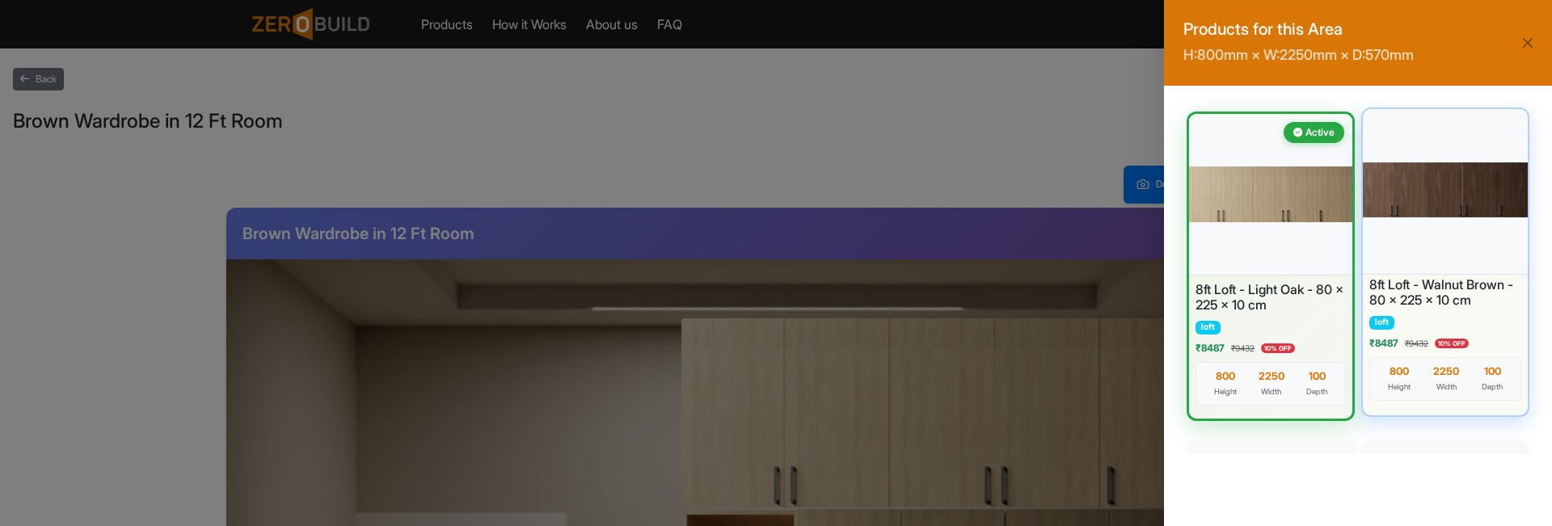
click at [1424, 208] on div at bounding box center [1445, 190] width 173 height 170
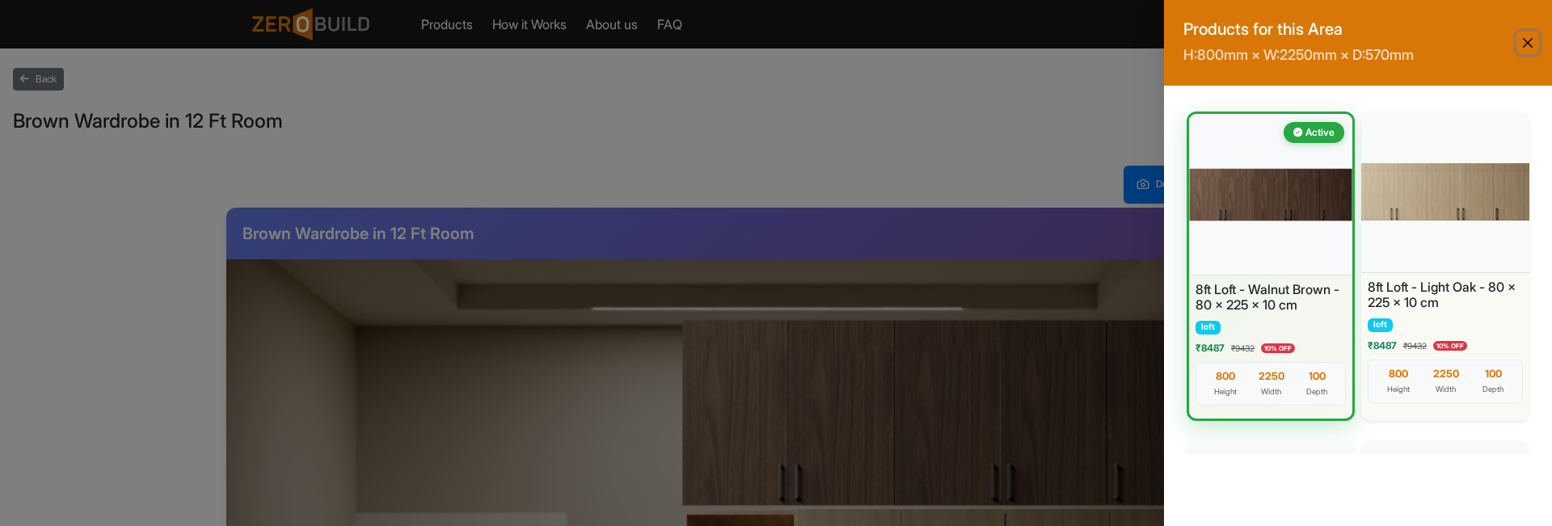
click at [1530, 39] on button "Close" at bounding box center [1527, 43] width 23 height 23
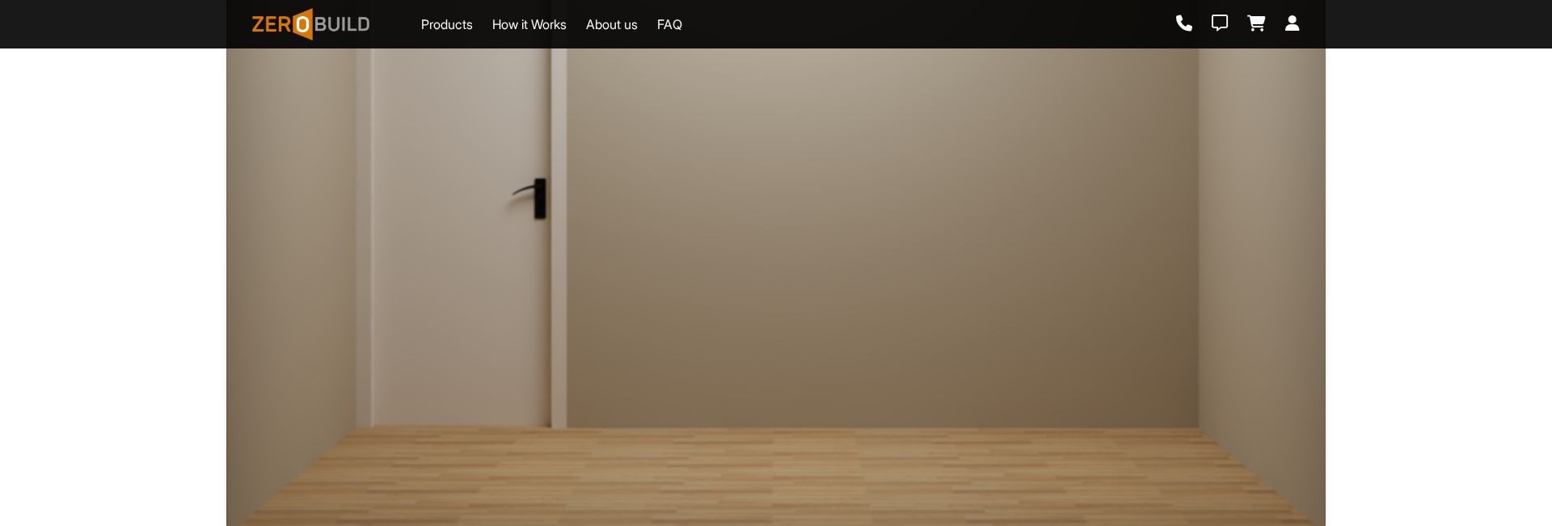
scroll to position [673, 0]
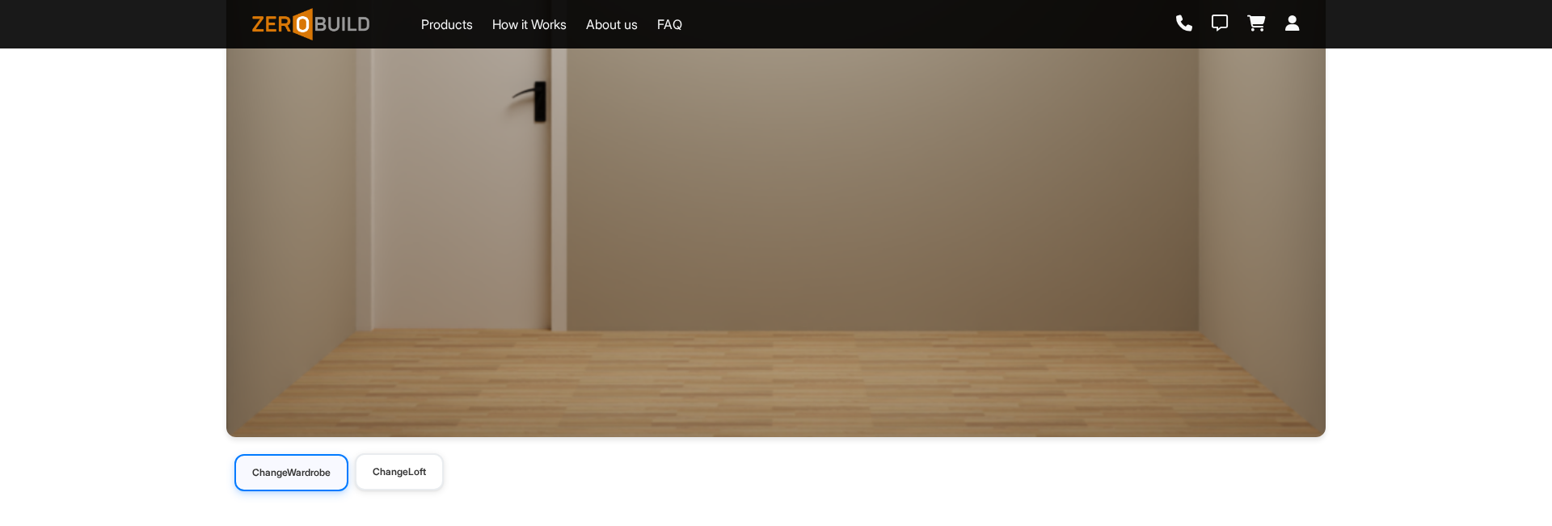
click at [308, 474] on button "Change Wardrobe" at bounding box center [291, 472] width 114 height 37
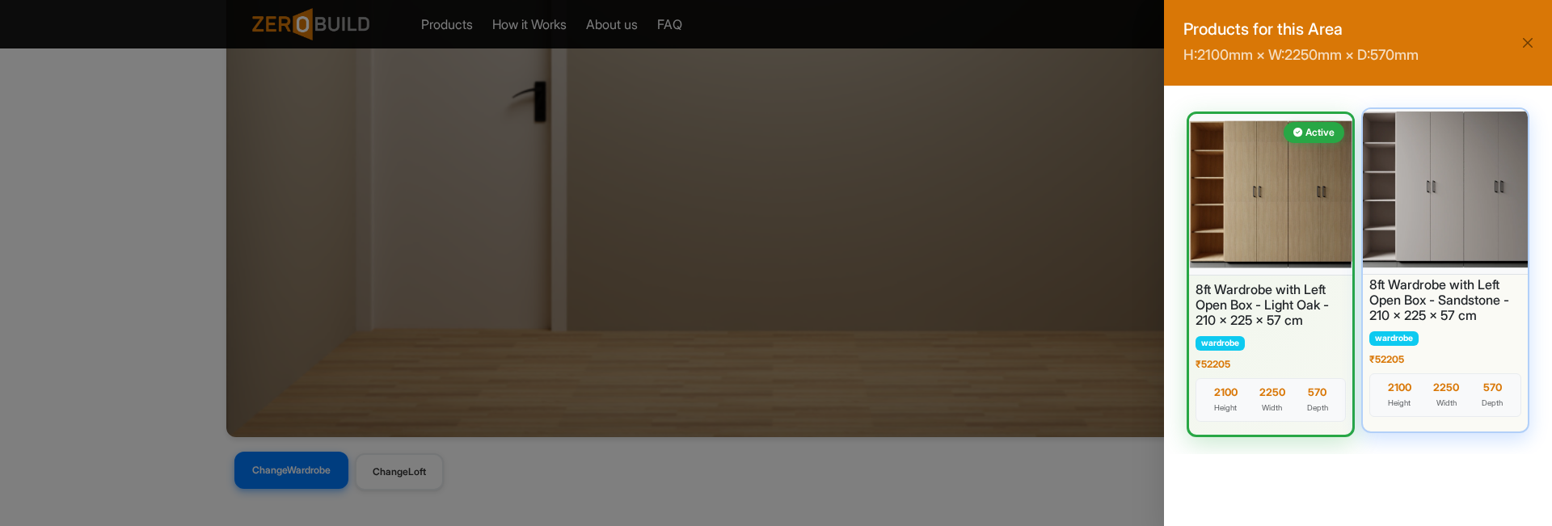
click at [1430, 178] on div at bounding box center [1445, 190] width 173 height 170
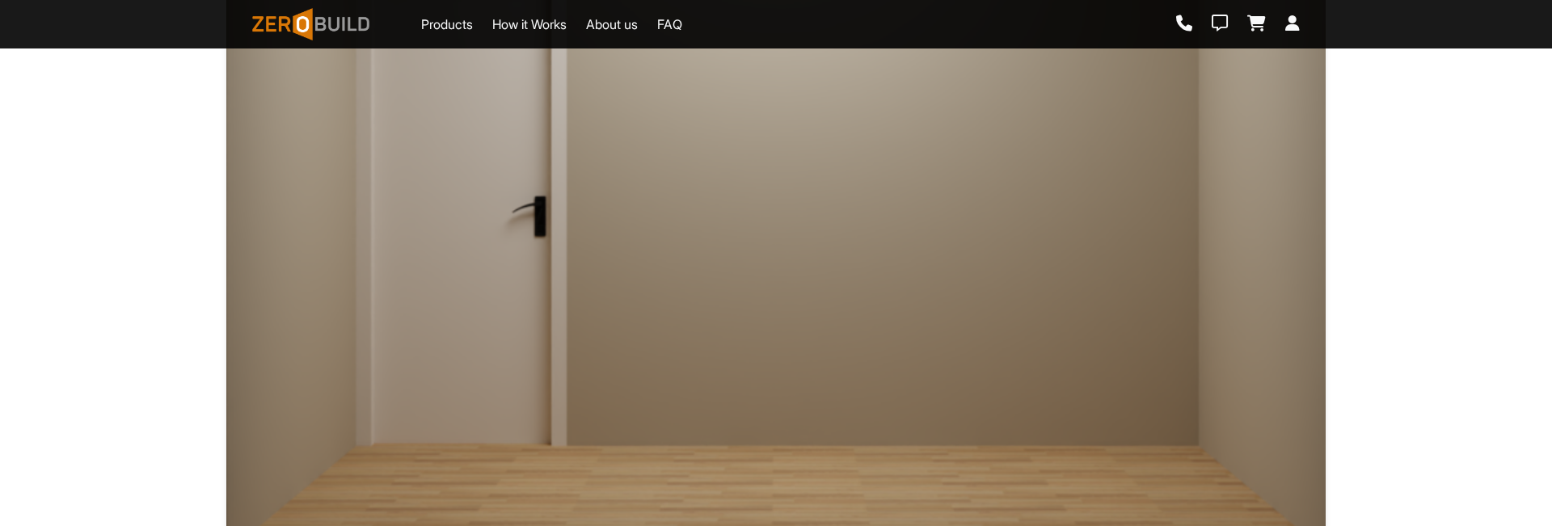
scroll to position [673, 0]
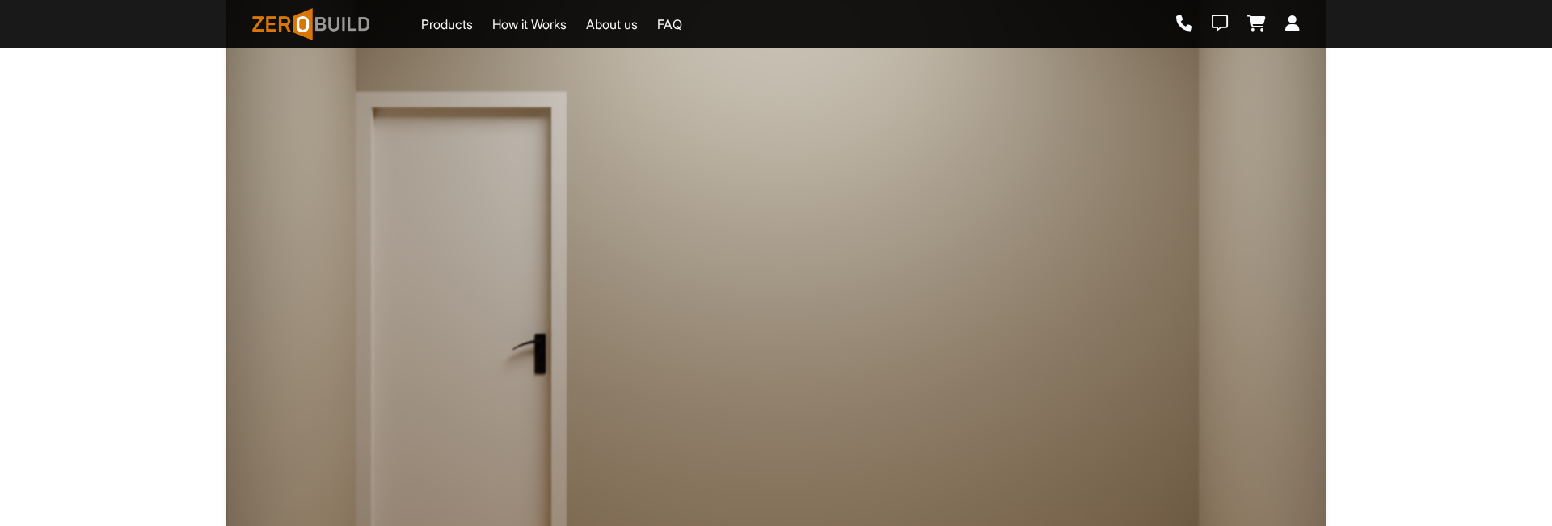
scroll to position [673, 0]
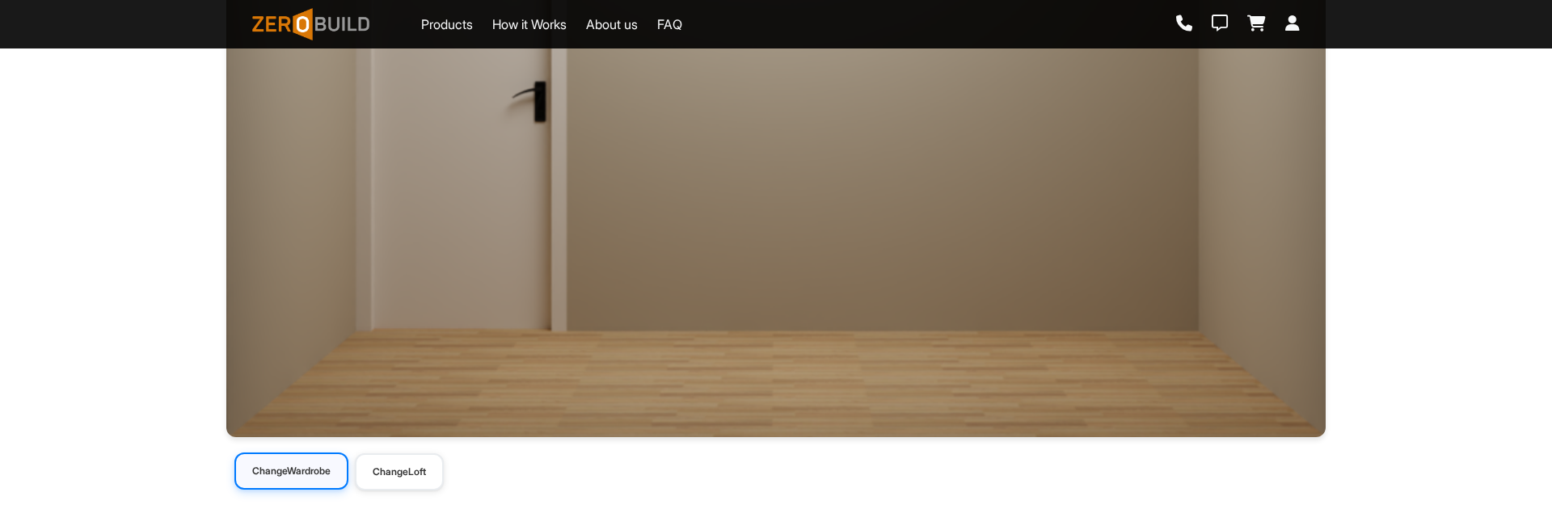
click at [312, 459] on button "Change Wardrobe" at bounding box center [291, 471] width 114 height 37
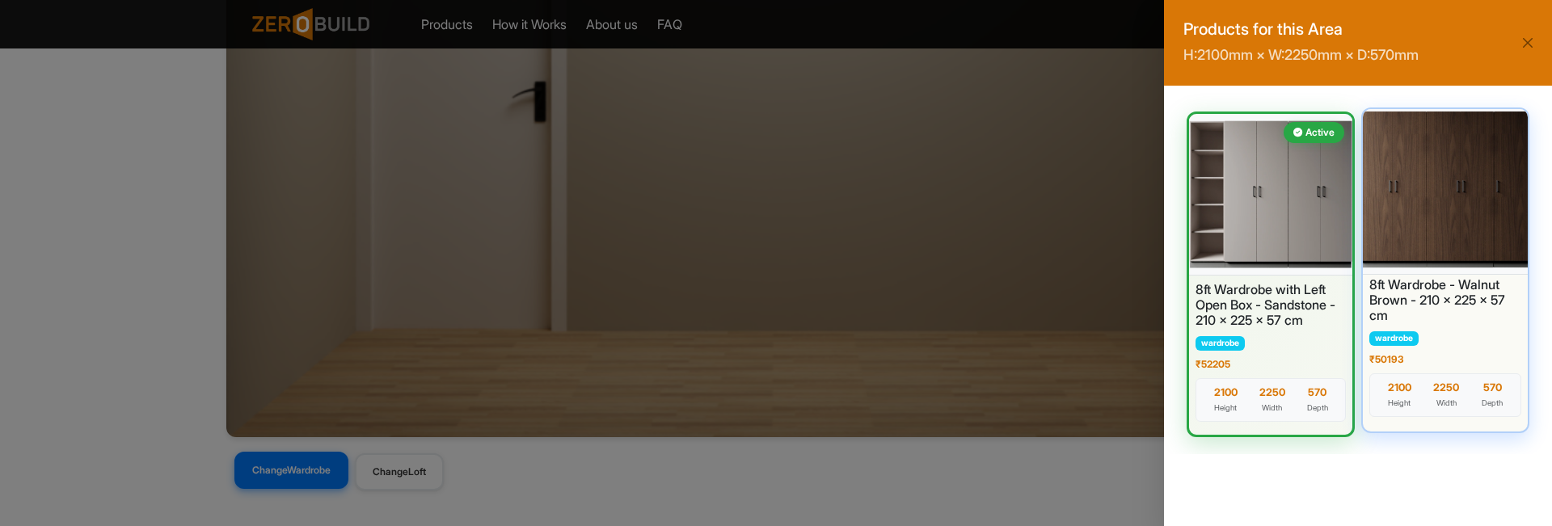
click at [1412, 229] on div at bounding box center [1445, 190] width 173 height 170
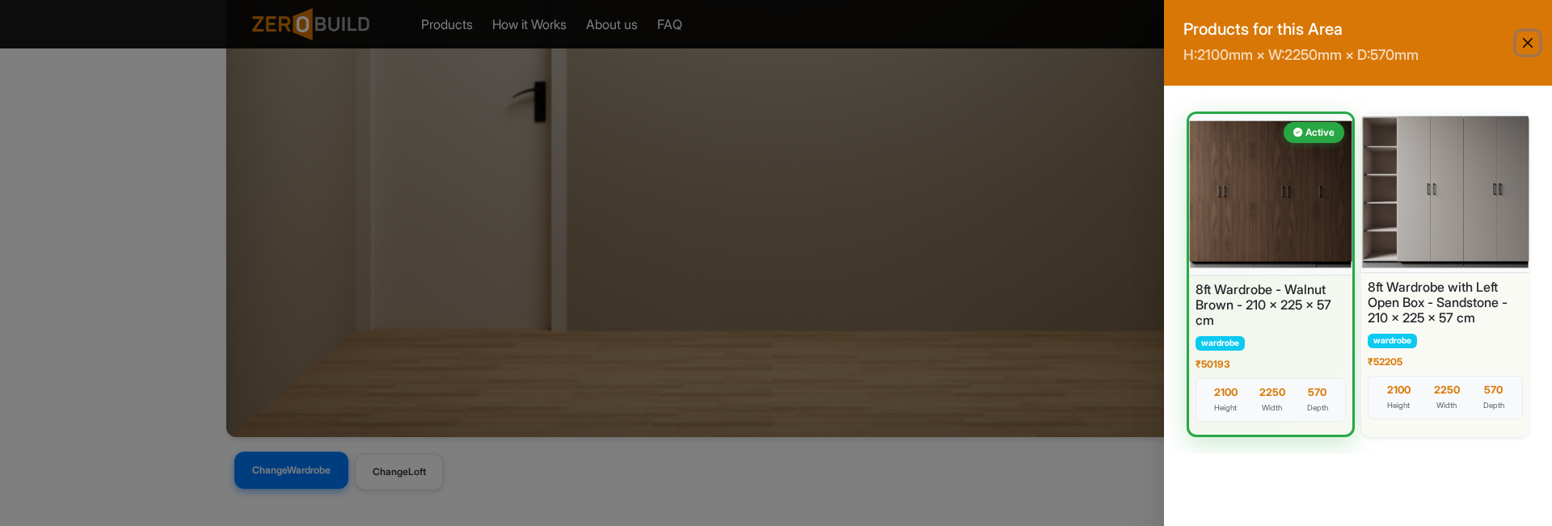
click at [1525, 50] on button "Close" at bounding box center [1527, 43] width 23 height 23
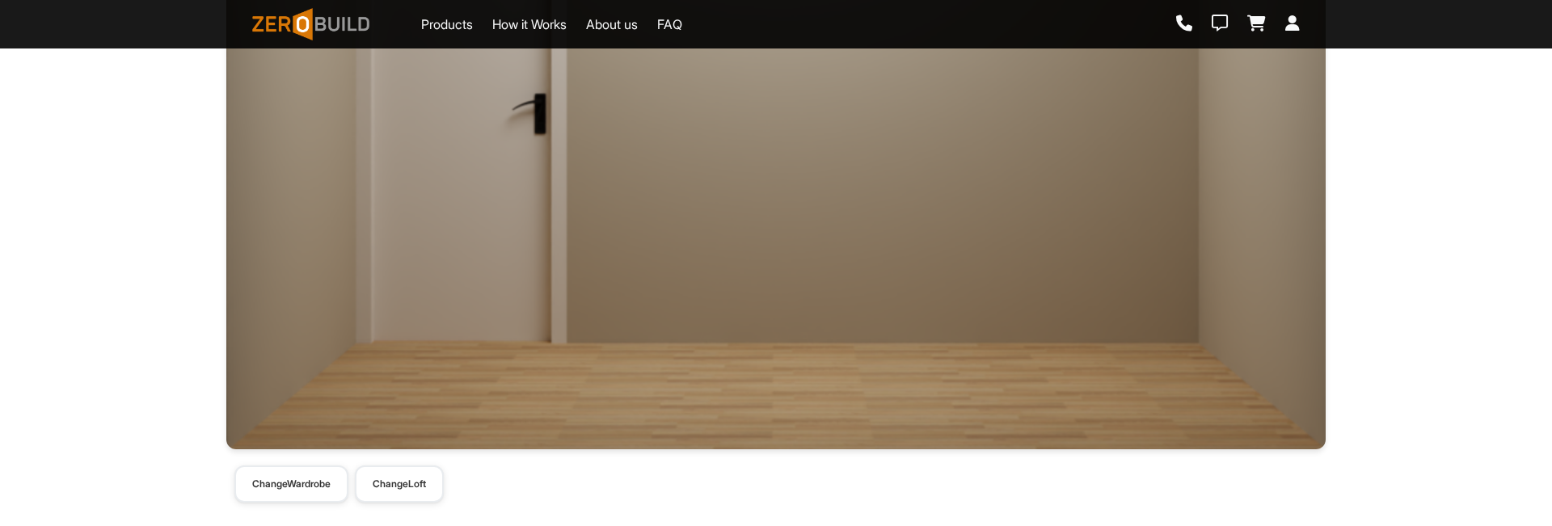
scroll to position [673, 0]
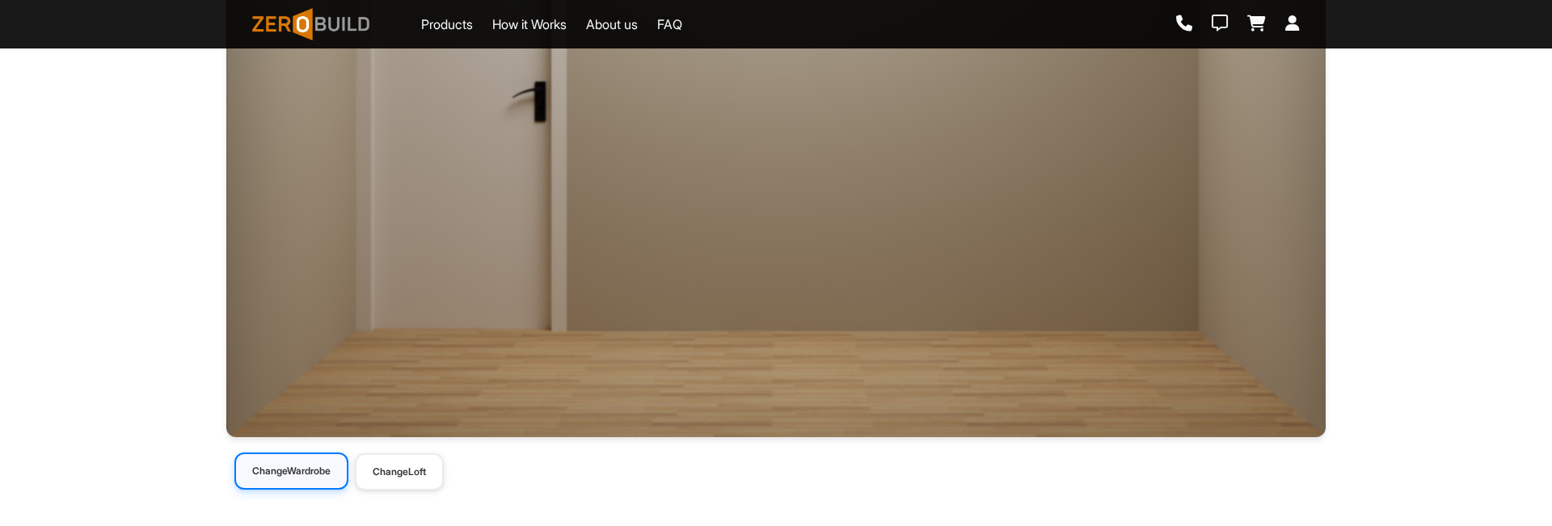
click at [305, 468] on button "Change Wardrobe" at bounding box center [291, 471] width 114 height 37
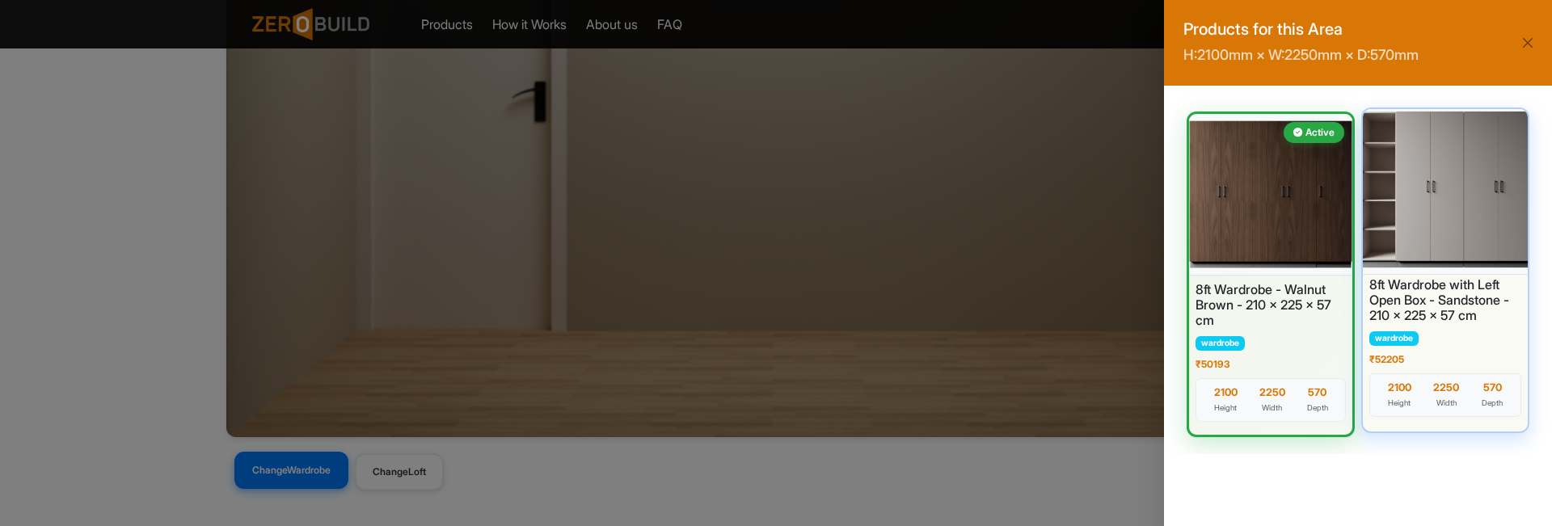
click at [1460, 207] on div at bounding box center [1445, 190] width 173 height 170
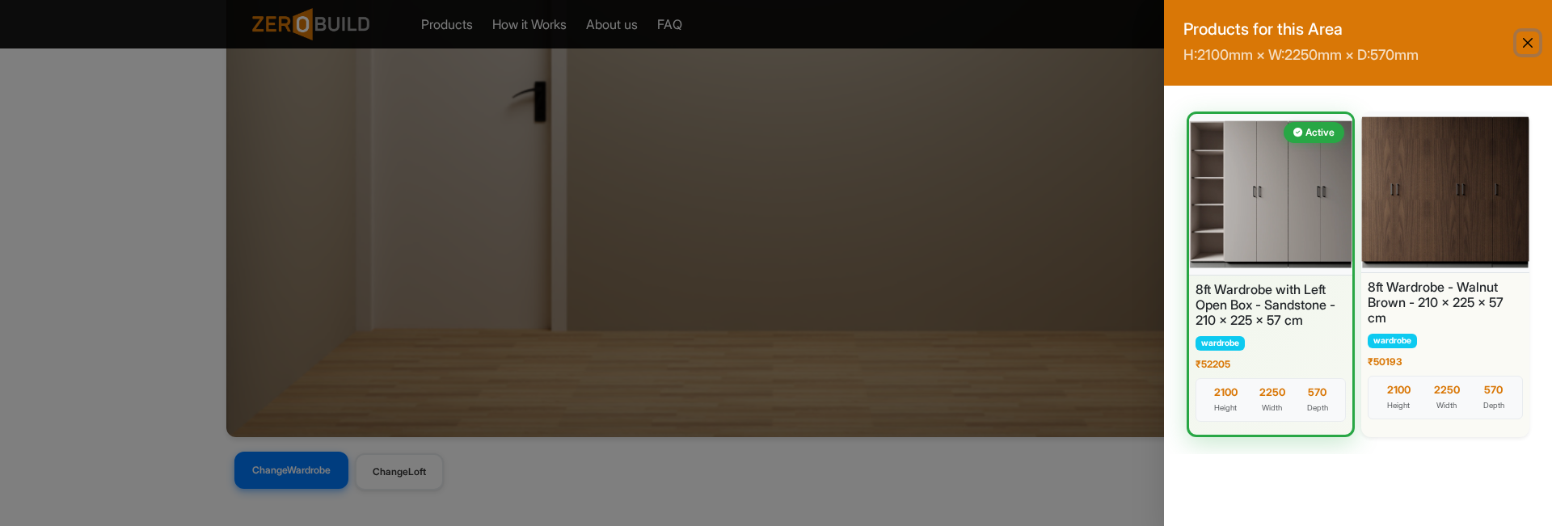
click at [1528, 40] on button "Close" at bounding box center [1527, 43] width 23 height 23
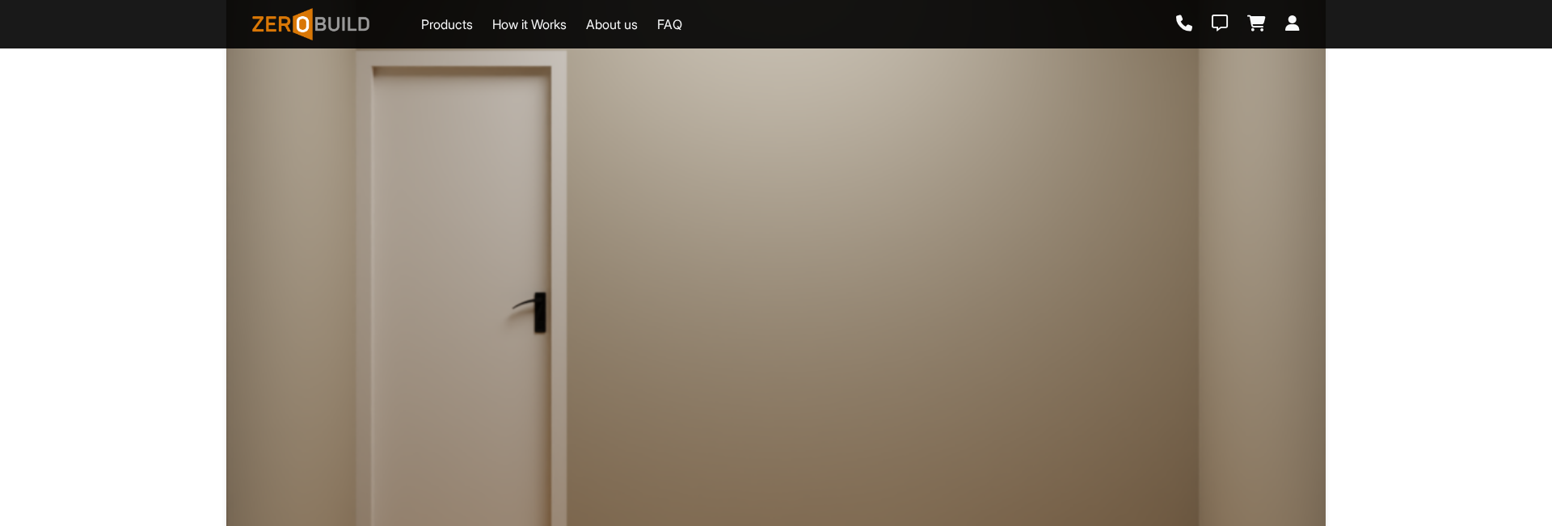
scroll to position [495, 0]
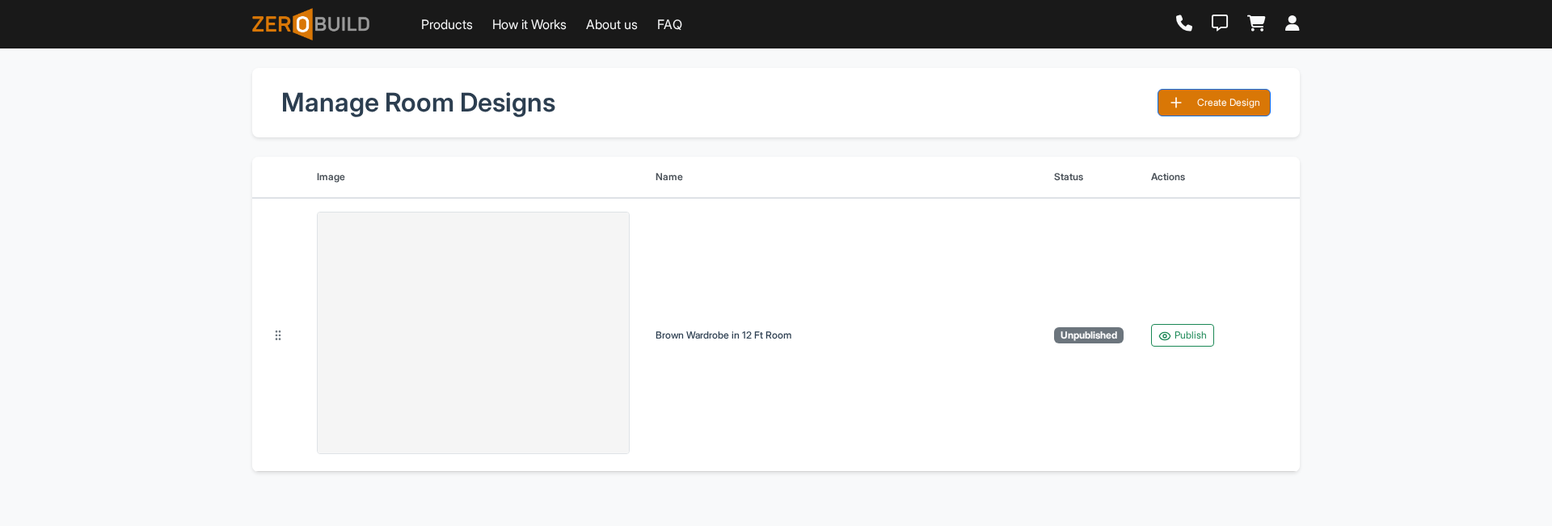
scroll to position [48, 0]
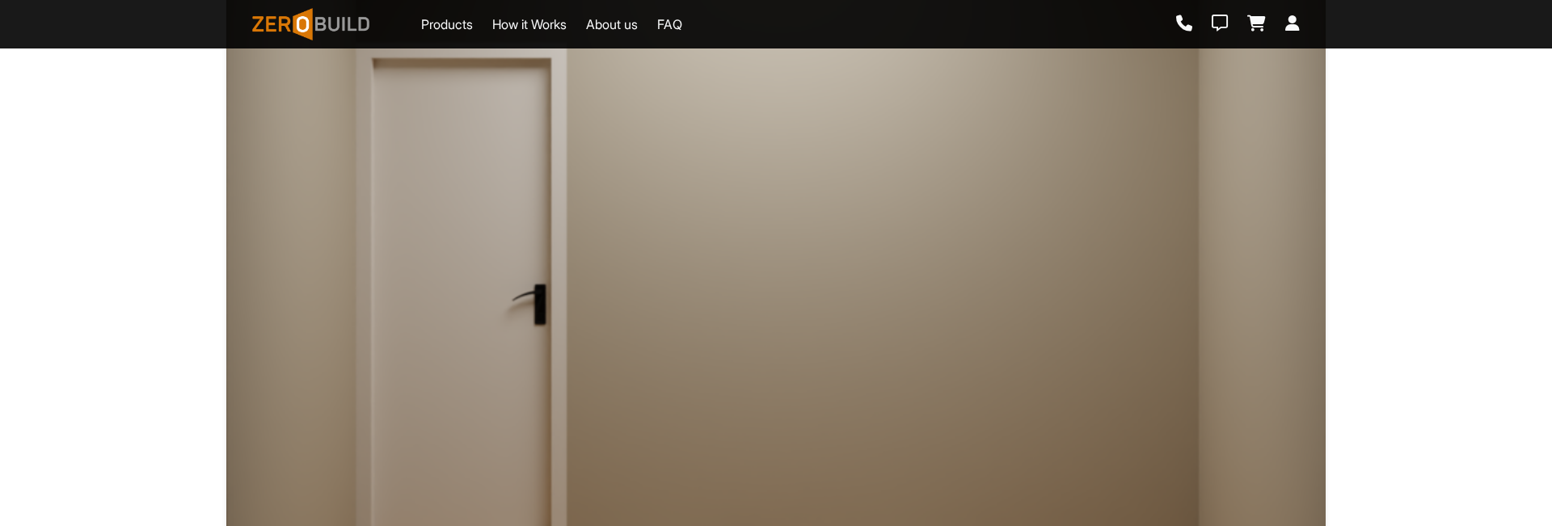
scroll to position [673, 0]
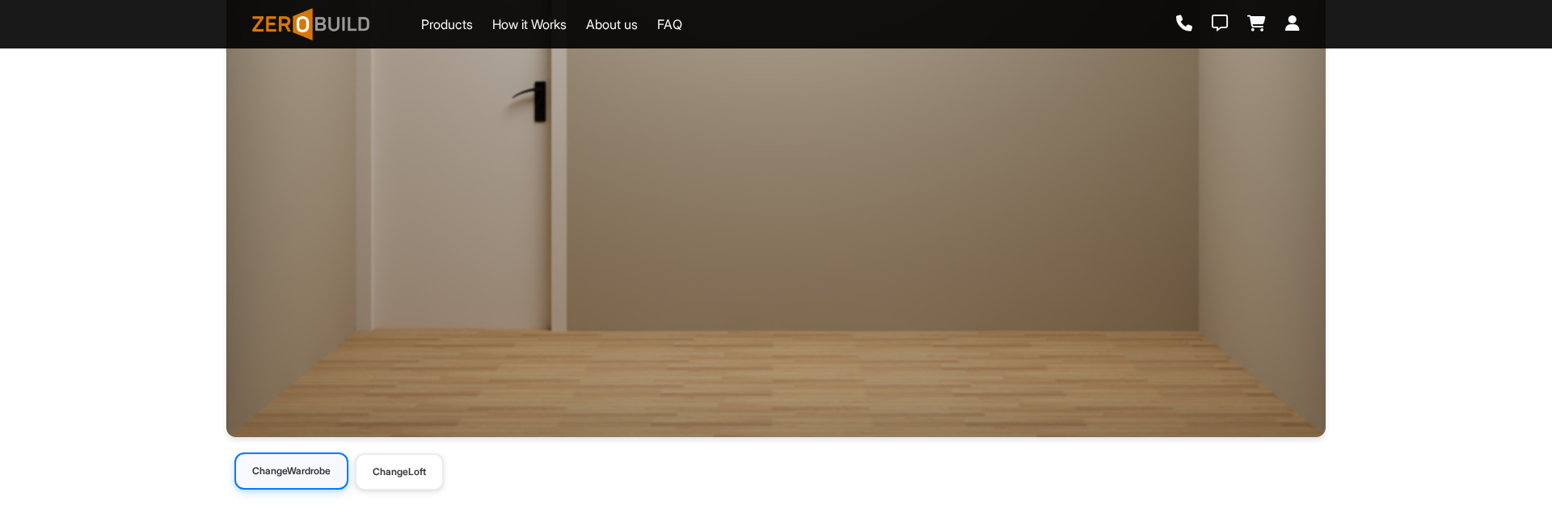
click at [313, 470] on button "Change Wardrobe" at bounding box center [291, 471] width 114 height 37
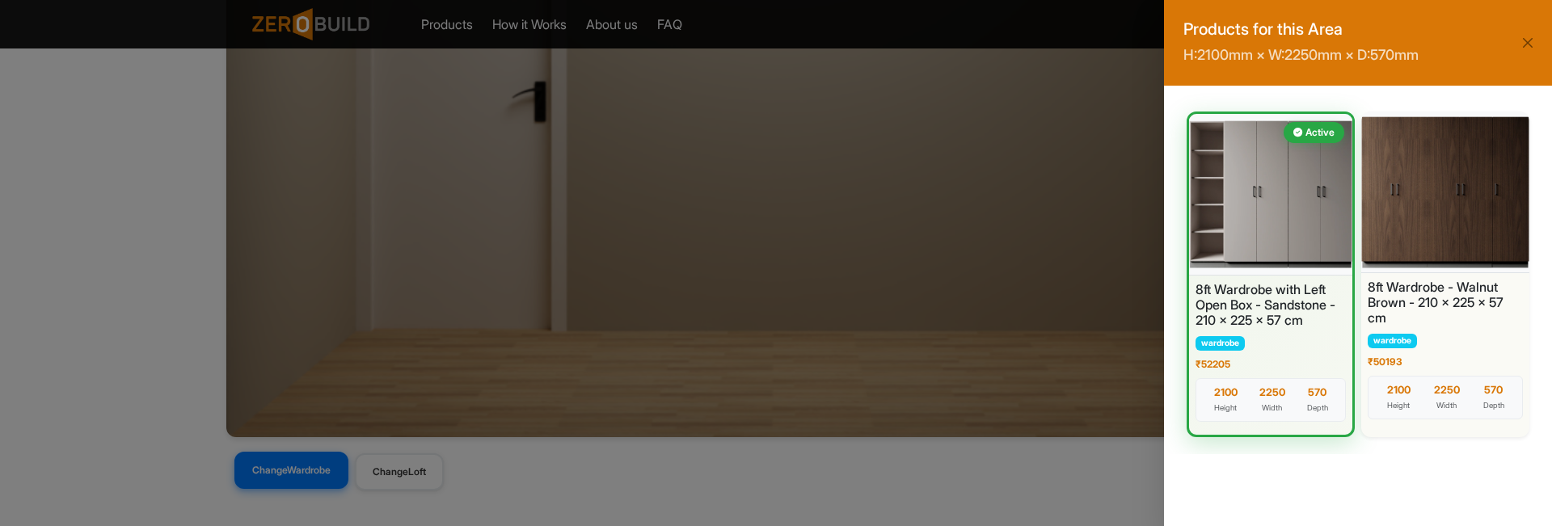
click at [975, 168] on div "Products for this Area H: 2100 mm × W: 2250 mm × D: 570 mm Active 8ft Wardrobe …" at bounding box center [776, 263] width 1552 height 526
click at [1530, 39] on button "Close" at bounding box center [1527, 43] width 23 height 23
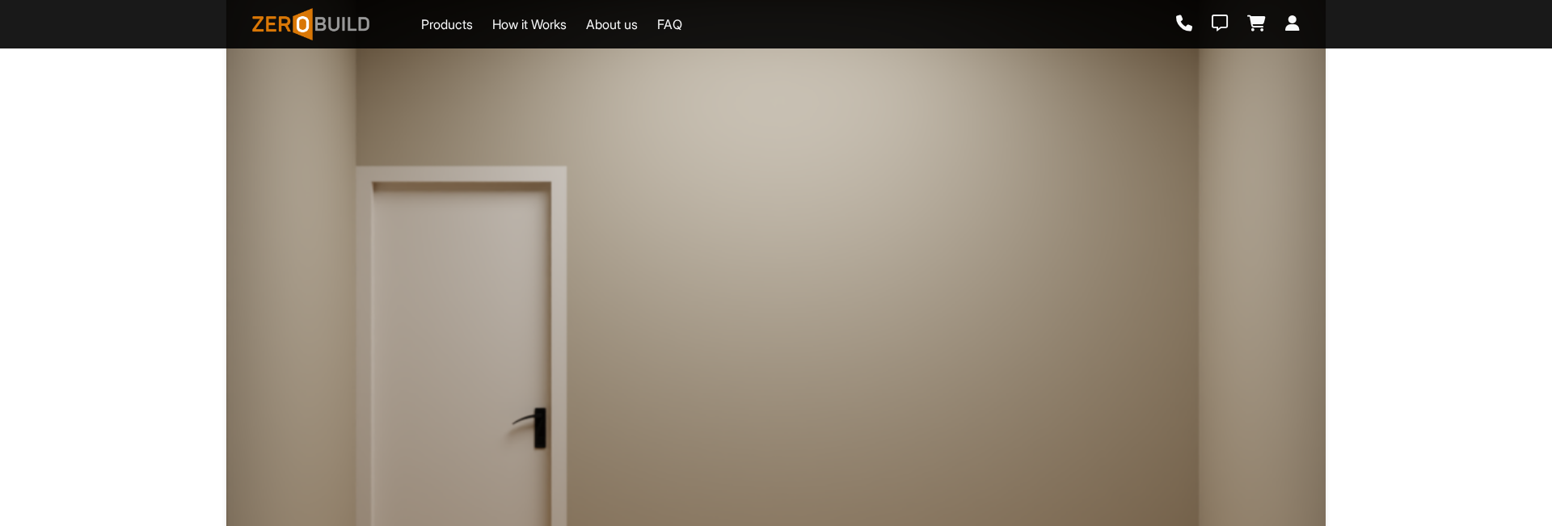
scroll to position [649, 0]
